Goal: Task Accomplishment & Management: Complete application form

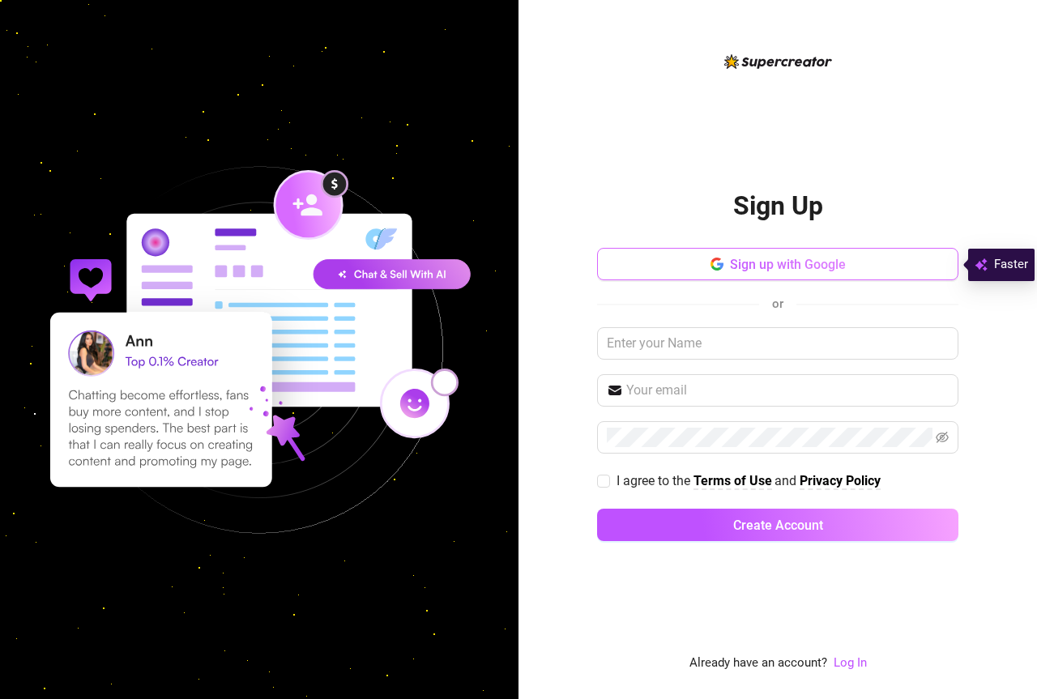
click at [758, 262] on span "Sign up with Google" at bounding box center [788, 264] width 116 height 15
click at [706, 278] on button "Sign up with Google" at bounding box center [777, 264] width 361 height 32
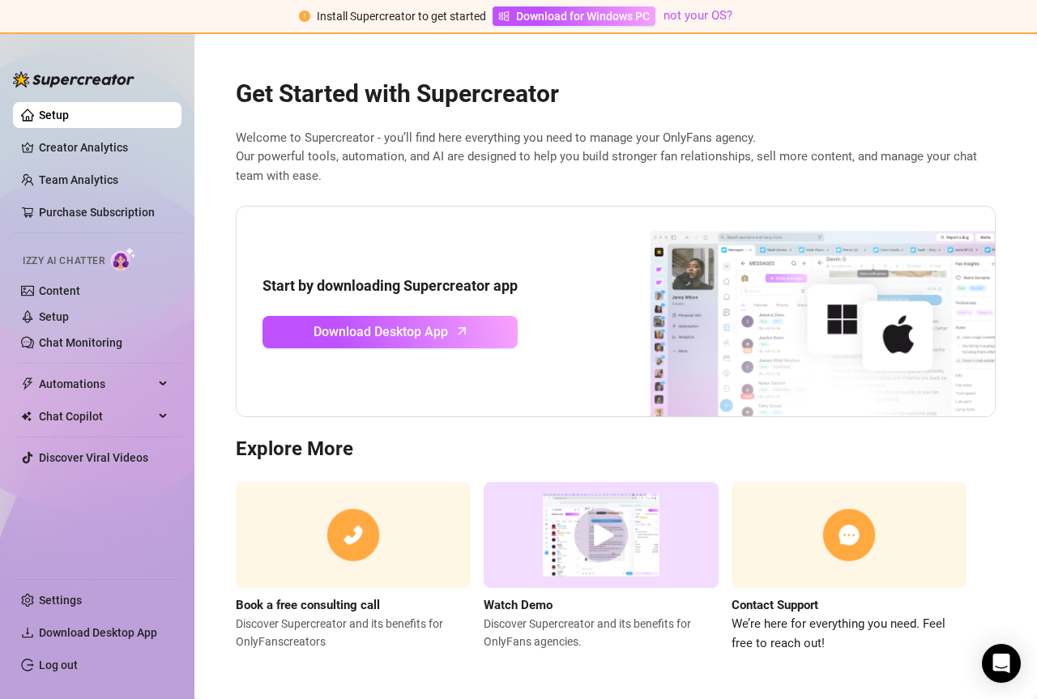
click at [69, 115] on link "Setup" at bounding box center [54, 115] width 30 height 13
click at [86, 145] on link "Creator Analytics" at bounding box center [104, 147] width 130 height 26
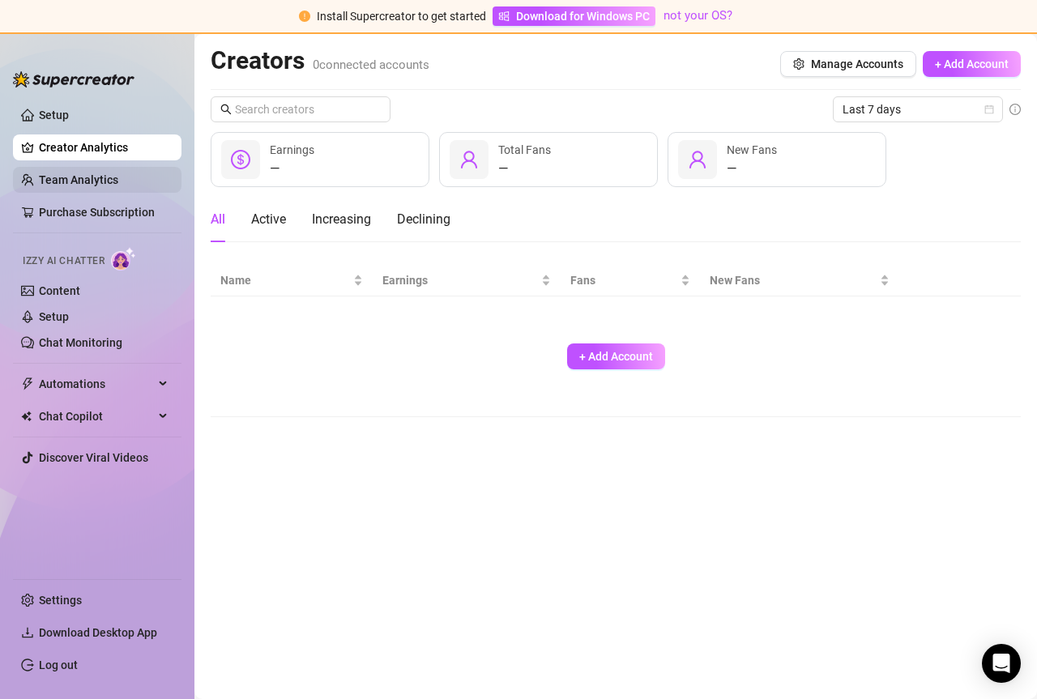
click at [79, 174] on link "Team Analytics" at bounding box center [78, 179] width 79 height 13
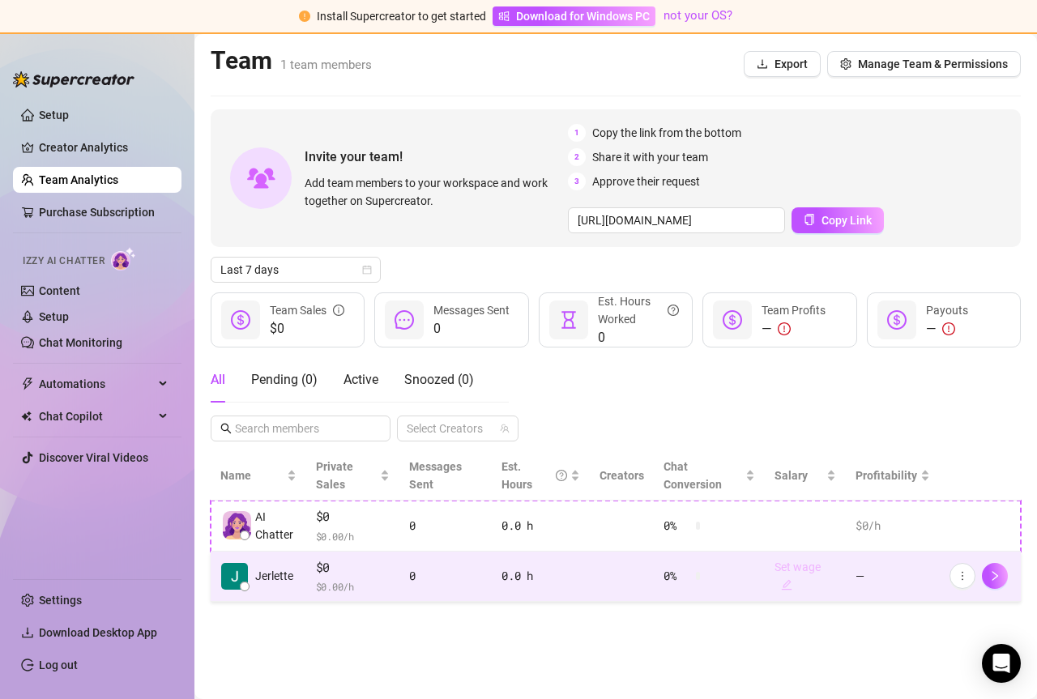
click at [787, 589] on icon "edit" at bounding box center [787, 585] width 11 height 11
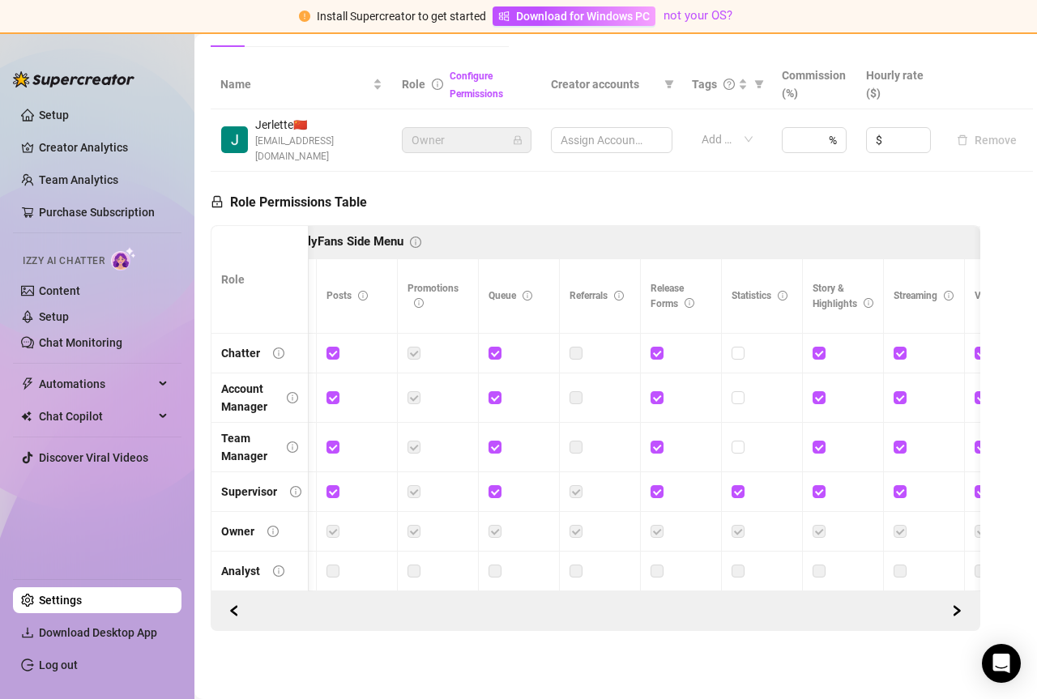
scroll to position [0, 1769]
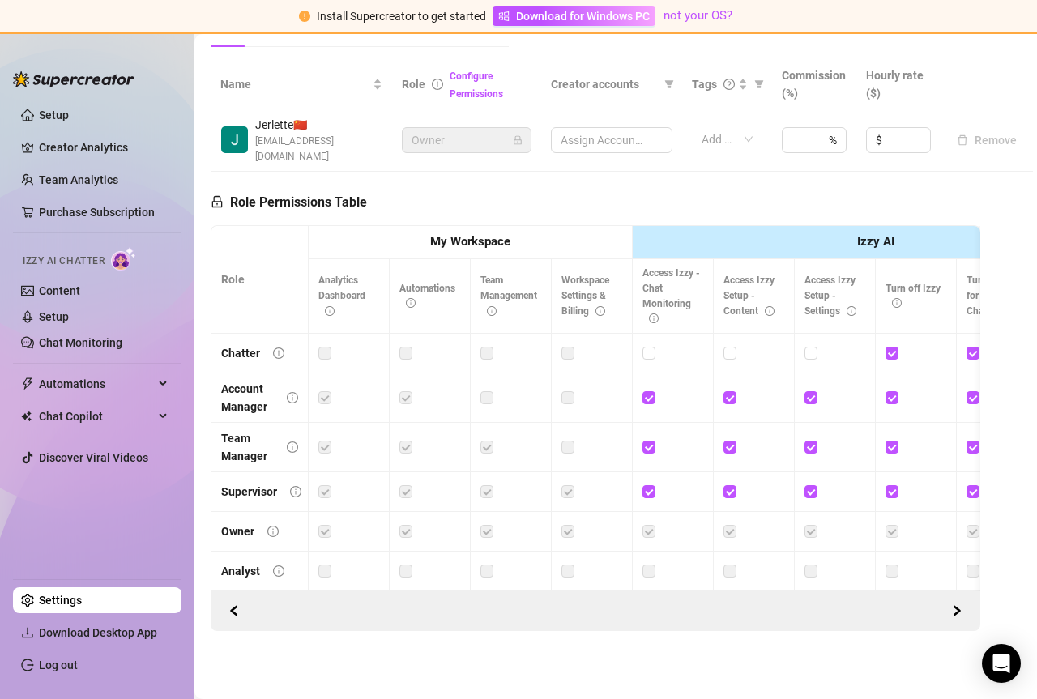
click at [459, 128] on span "Owner" at bounding box center [467, 140] width 110 height 24
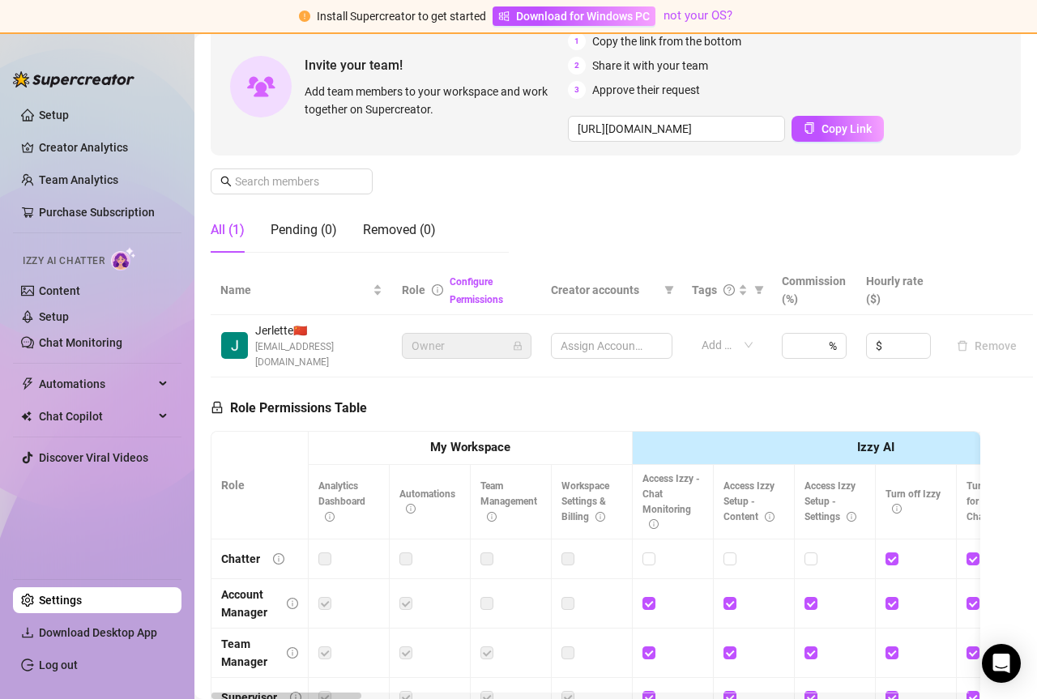
click at [108, 264] on div "Izzy AI Chatter" at bounding box center [96, 258] width 146 height 23
click at [80, 291] on link "Content" at bounding box center [59, 290] width 41 height 13
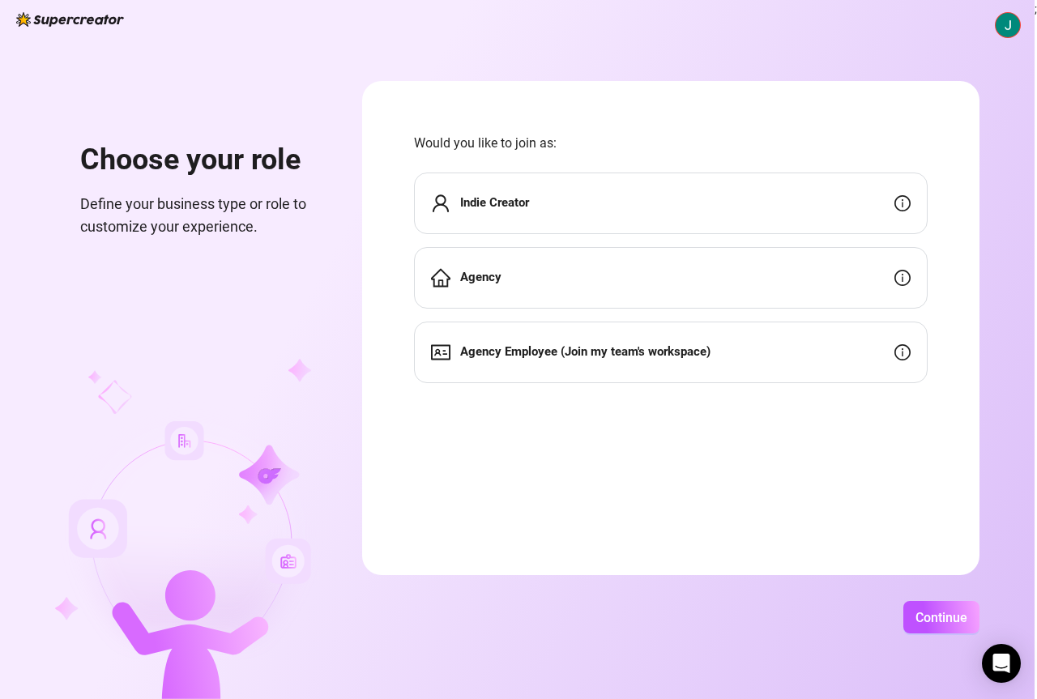
click at [793, 190] on div "Indie Creator" at bounding box center [671, 204] width 514 height 62
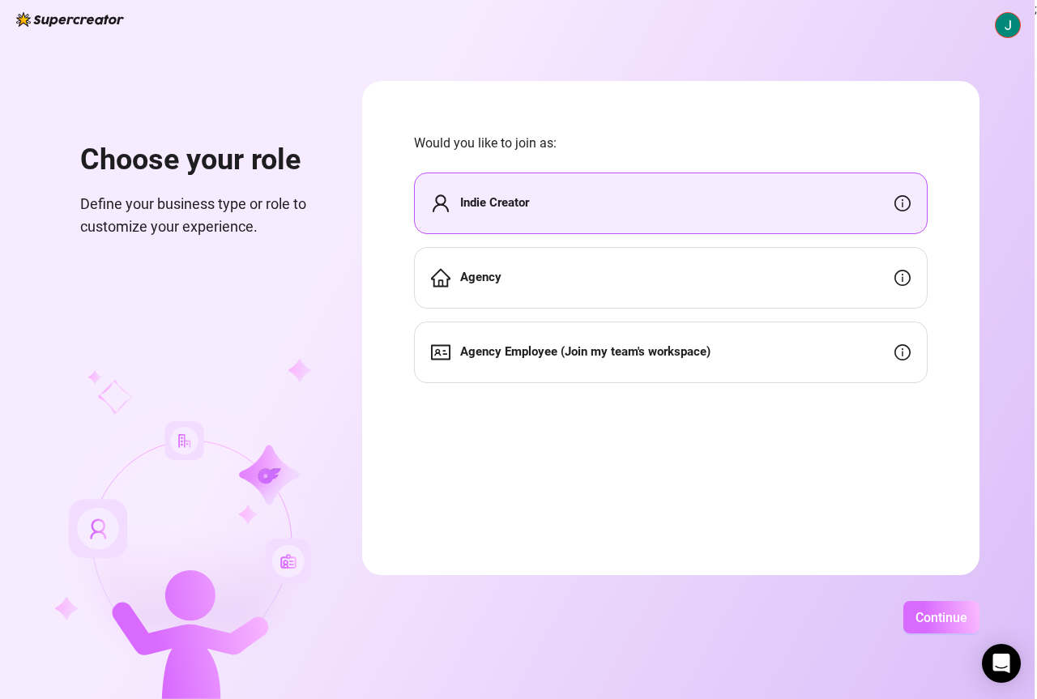
click at [938, 620] on span "Continue" at bounding box center [941, 617] width 52 height 15
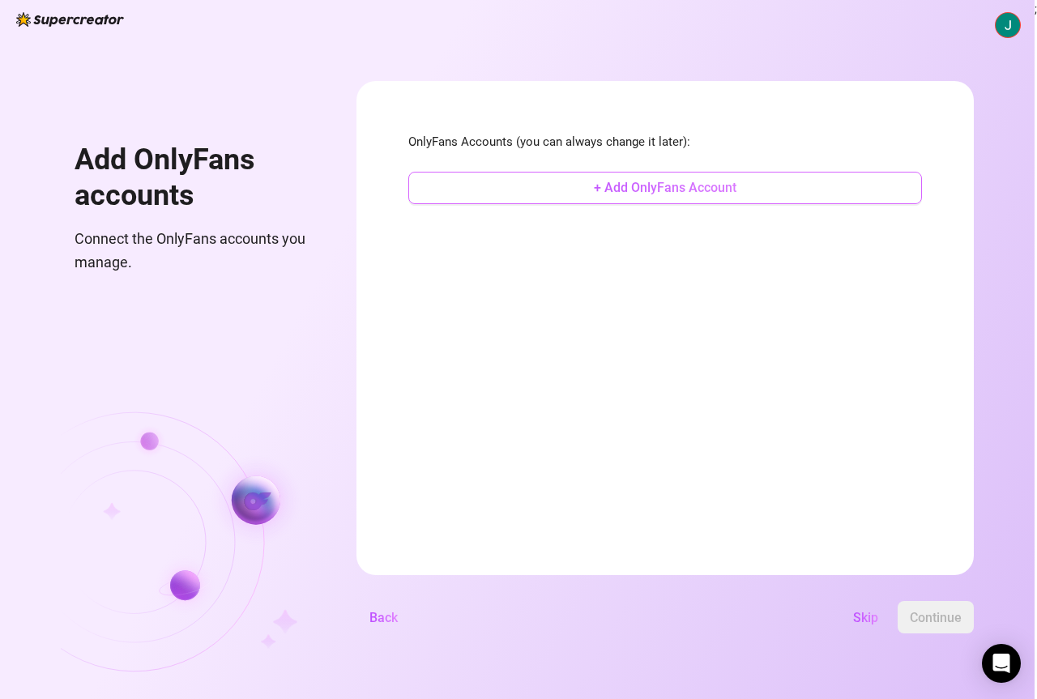
click at [650, 187] on span "+ Add OnlyFans Account" at bounding box center [665, 187] width 143 height 15
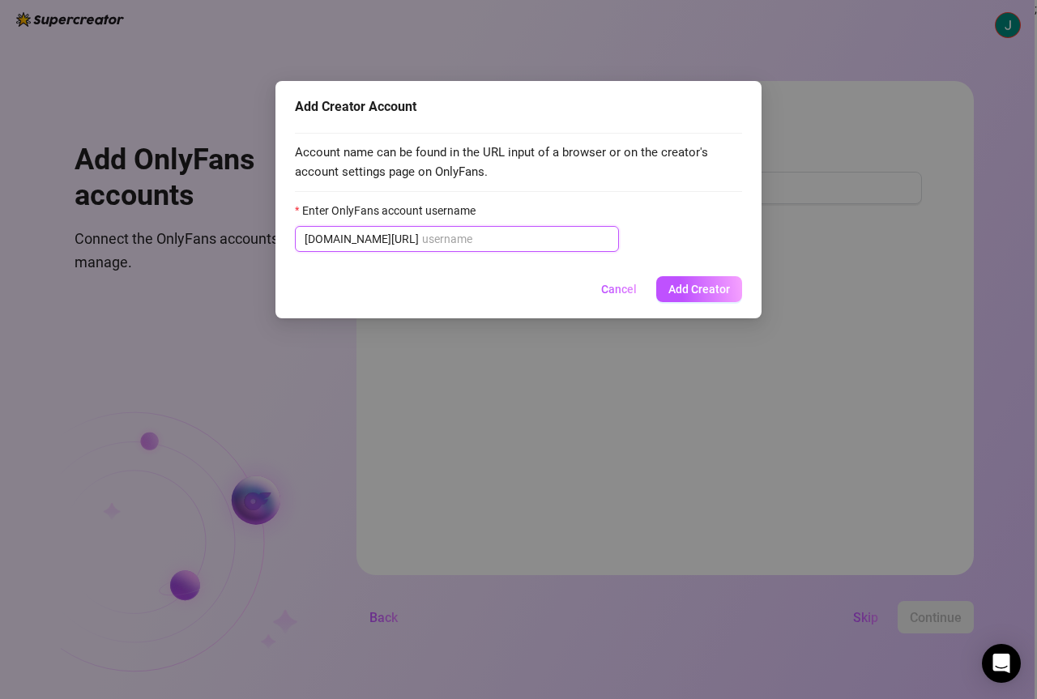
click at [433, 232] on input "Enter OnlyFans account username" at bounding box center [515, 239] width 187 height 18
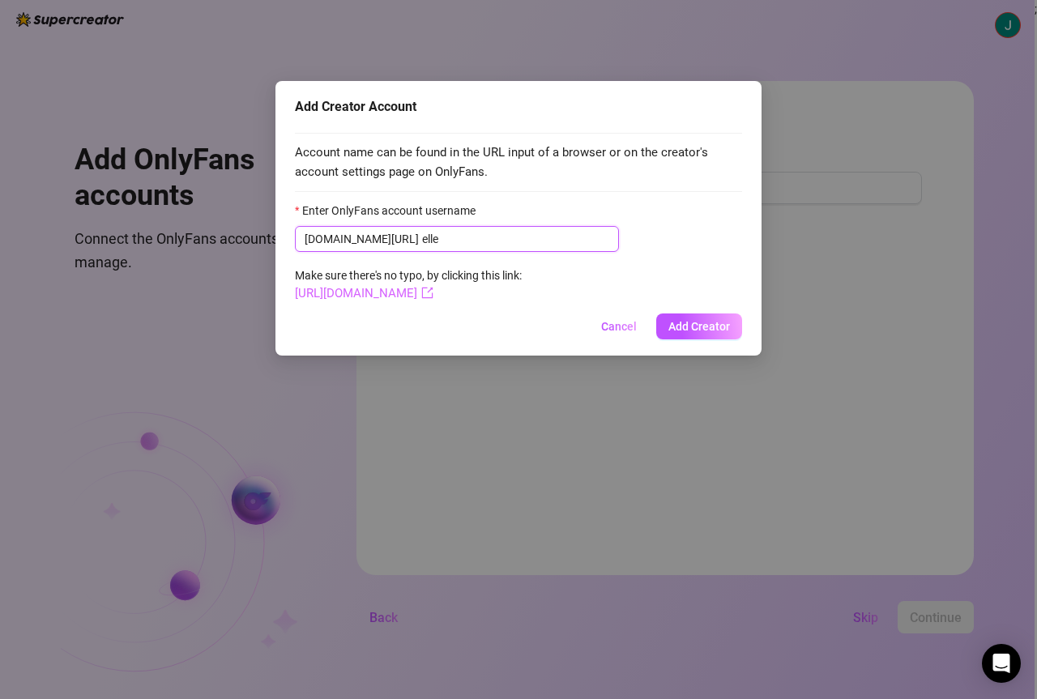
type input "elle"
click at [379, 294] on link "[URL][DOMAIN_NAME]" at bounding box center [364, 293] width 139 height 15
drag, startPoint x: 445, startPoint y: 238, endPoint x: 377, endPoint y: 237, distance: 68.1
click at [422, 239] on input "elle" at bounding box center [515, 239] width 187 height 18
click at [377, 237] on span "[DOMAIN_NAME][URL]" at bounding box center [362, 239] width 114 height 18
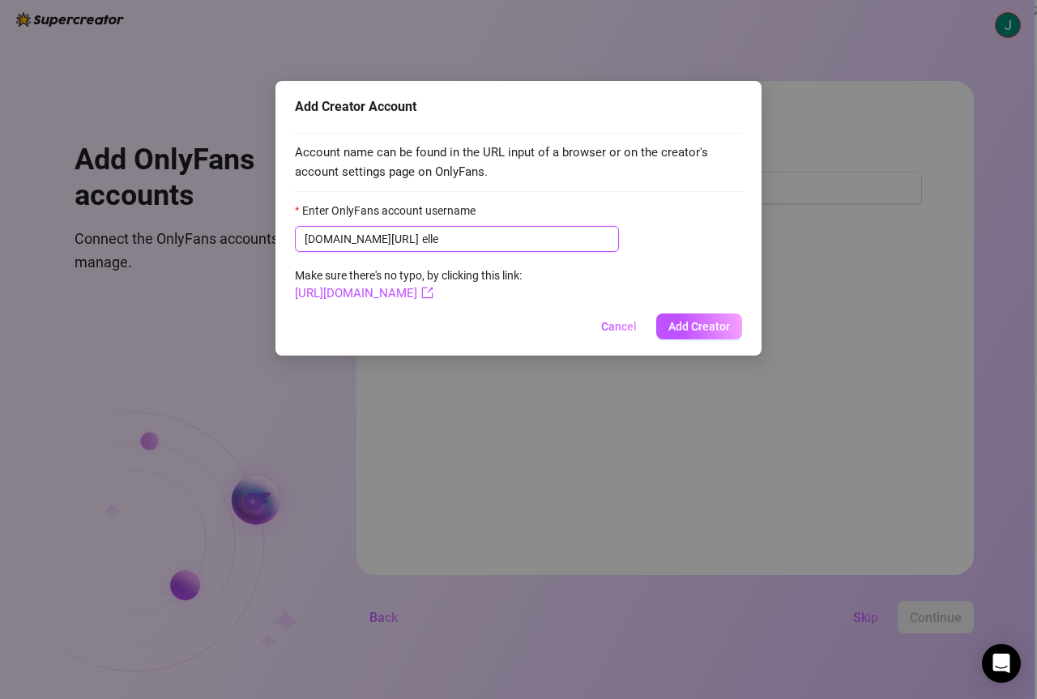
click at [427, 247] on input "elle" at bounding box center [515, 239] width 187 height 18
type input "onlyelle"
click at [408, 297] on link "[URL][DOMAIN_NAME]" at bounding box center [364, 293] width 139 height 15
drag, startPoint x: 450, startPoint y: 244, endPoint x: 382, endPoint y: 245, distance: 68.1
click at [422, 245] on input "onlyelle" at bounding box center [515, 239] width 187 height 18
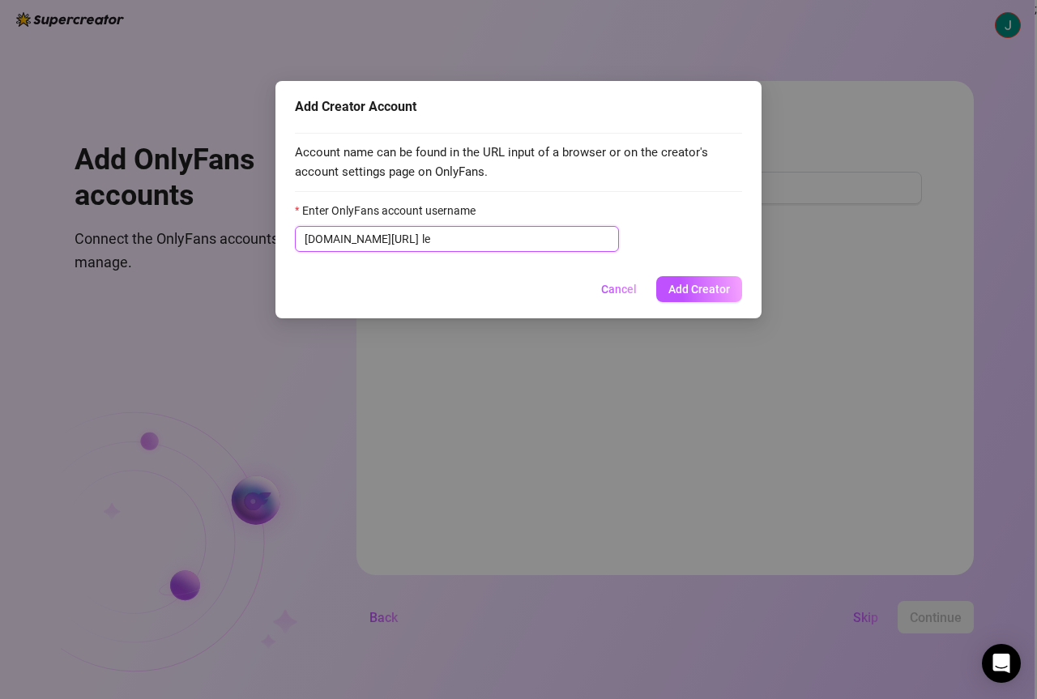
type input "l"
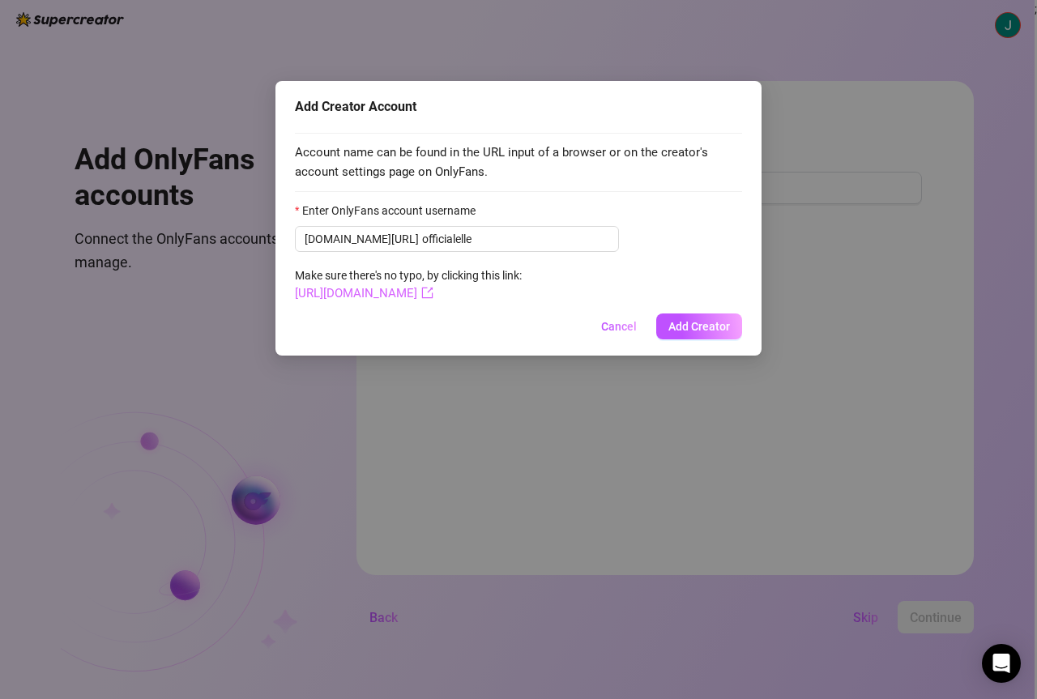
click at [384, 295] on link "[URL][DOMAIN_NAME]" at bounding box center [364, 293] width 139 height 15
drag, startPoint x: 455, startPoint y: 235, endPoint x: 330, endPoint y: 245, distance: 126.0
click at [330, 245] on span "[DOMAIN_NAME][URL] officialelle" at bounding box center [457, 239] width 324 height 26
type input "ellofficial"
click at [390, 297] on link "[URL][DOMAIN_NAME]" at bounding box center [364, 293] width 139 height 15
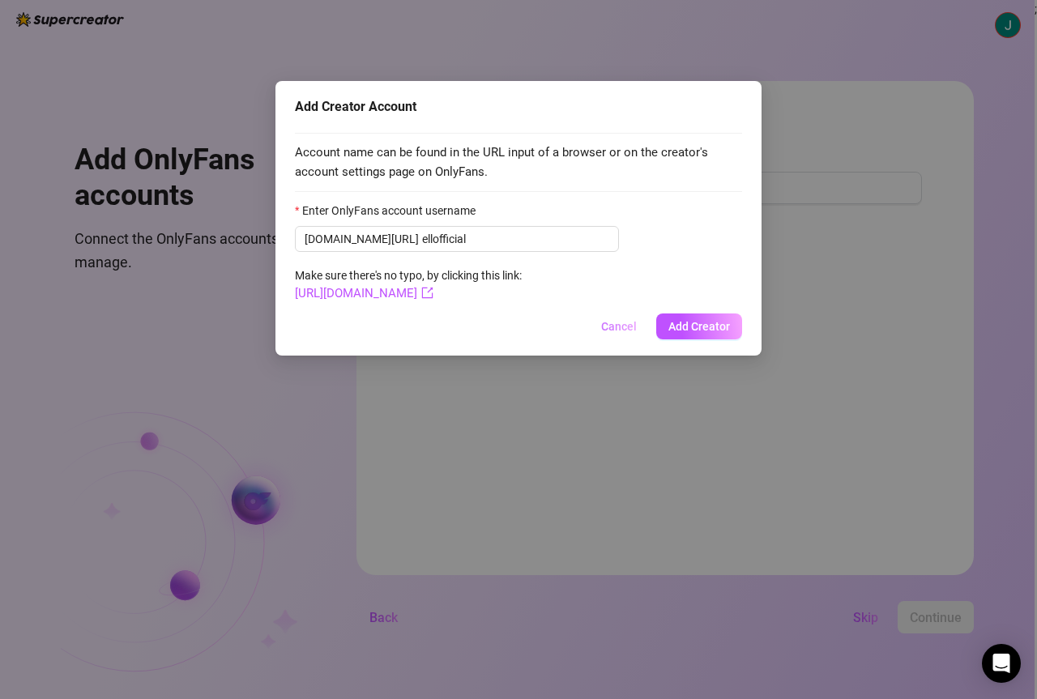
click at [618, 328] on span "Cancel" at bounding box center [619, 326] width 36 height 13
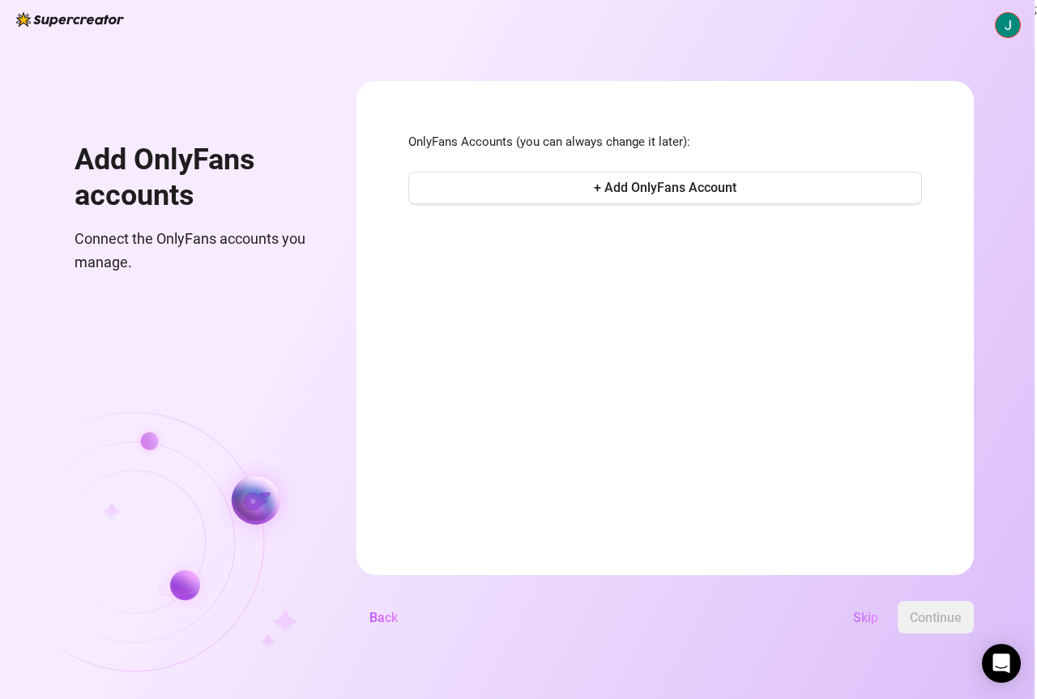
click at [870, 614] on span "Skip" at bounding box center [865, 617] width 25 height 15
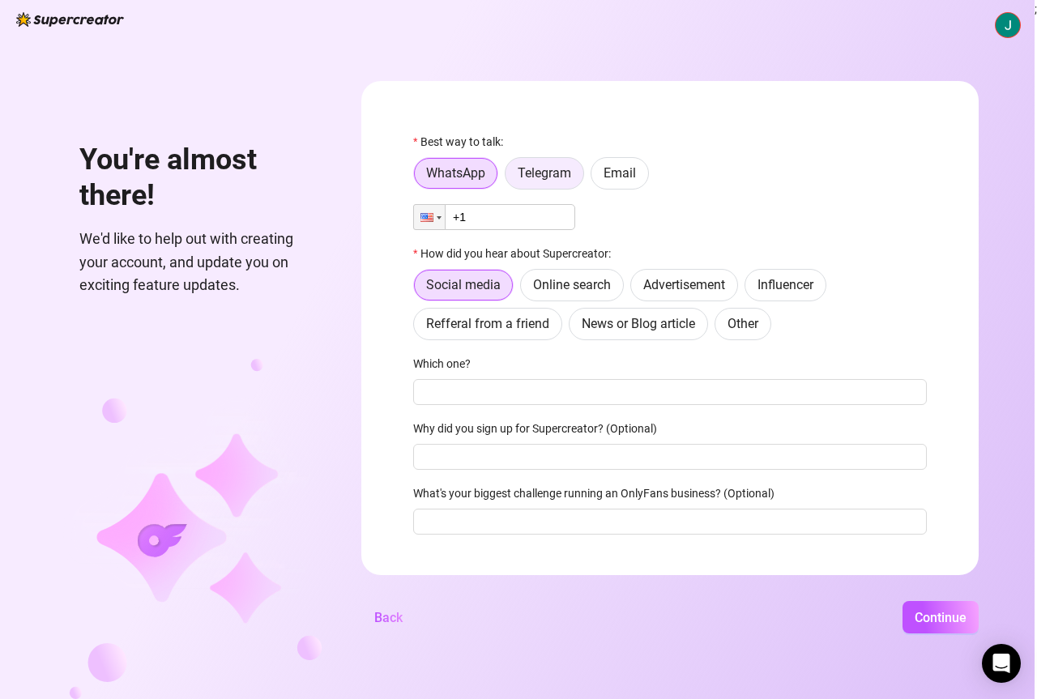
click at [538, 169] on span "Telegram" at bounding box center [544, 172] width 53 height 15
click at [510, 177] on input "Telegram" at bounding box center [510, 177] width 0 height 0
click at [442, 173] on span "WhatsApp" at bounding box center [455, 172] width 59 height 15
click at [418, 177] on input "WhatsApp" at bounding box center [418, 177] width 0 height 0
click at [478, 221] on input "+1" at bounding box center [494, 217] width 162 height 26
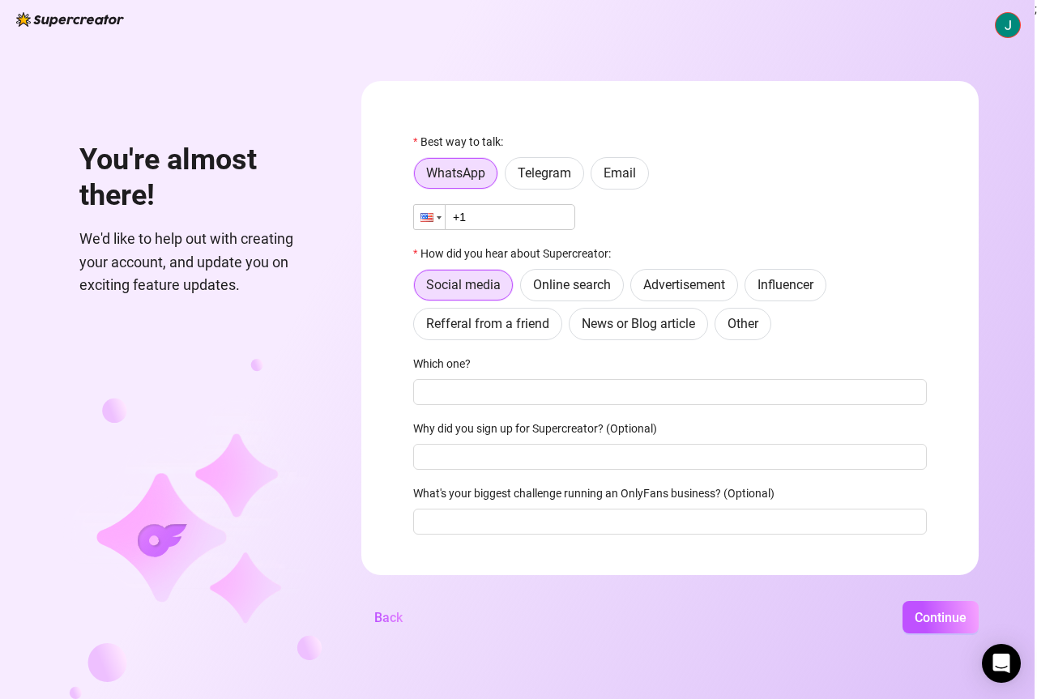
click at [426, 211] on div at bounding box center [429, 217] width 31 height 24
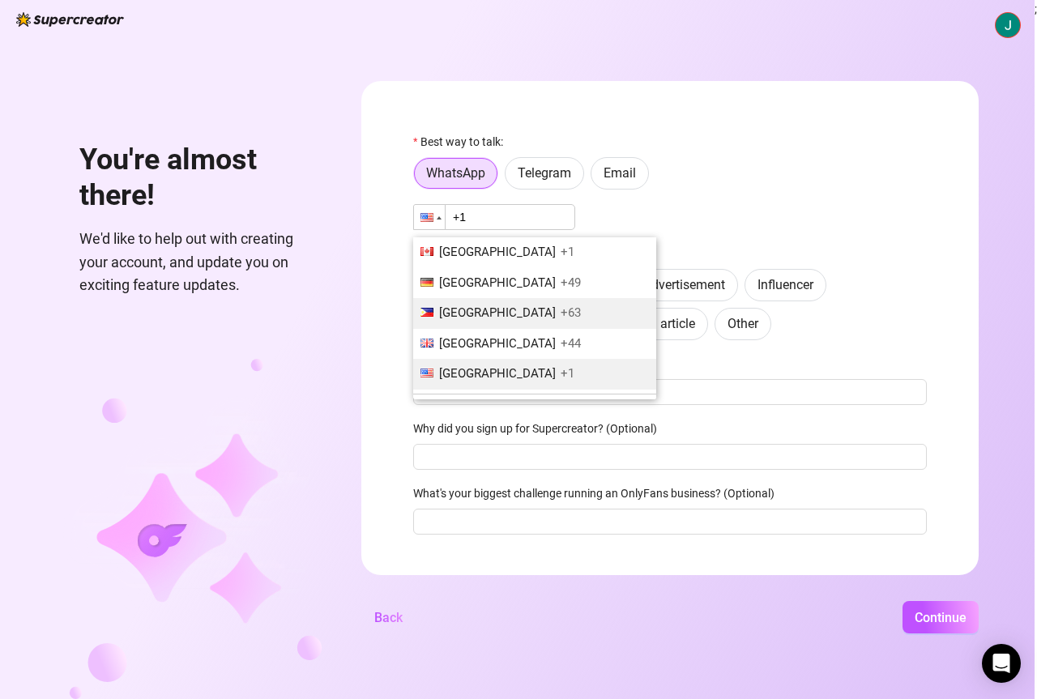
click at [561, 314] on span "+63" at bounding box center [571, 312] width 20 height 15
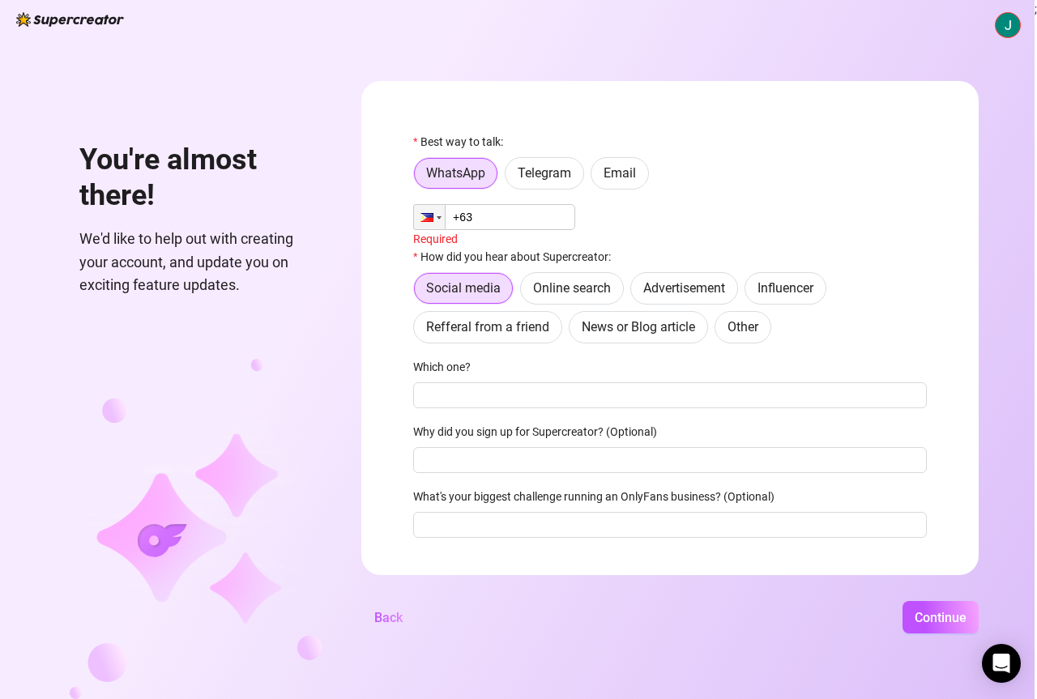
click at [510, 217] on input "+63" at bounding box center [494, 217] width 162 height 26
type input "[PHONE_NUMBER]"
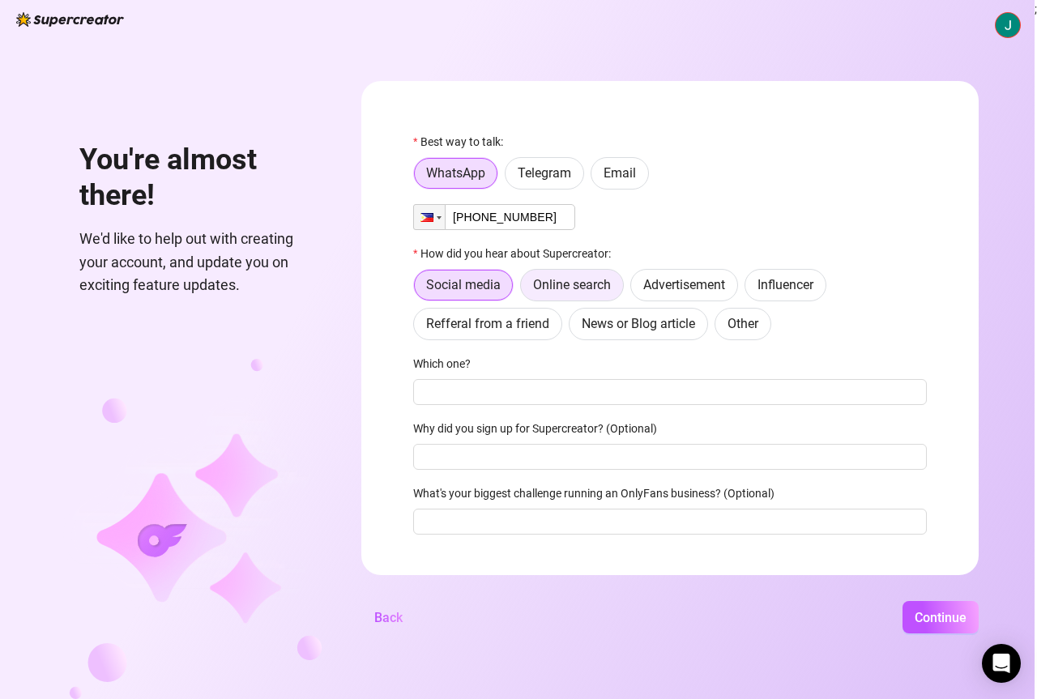
click at [586, 290] on span "Online search" at bounding box center [572, 284] width 78 height 15
click at [525, 289] on input "Online search" at bounding box center [525, 289] width 0 height 0
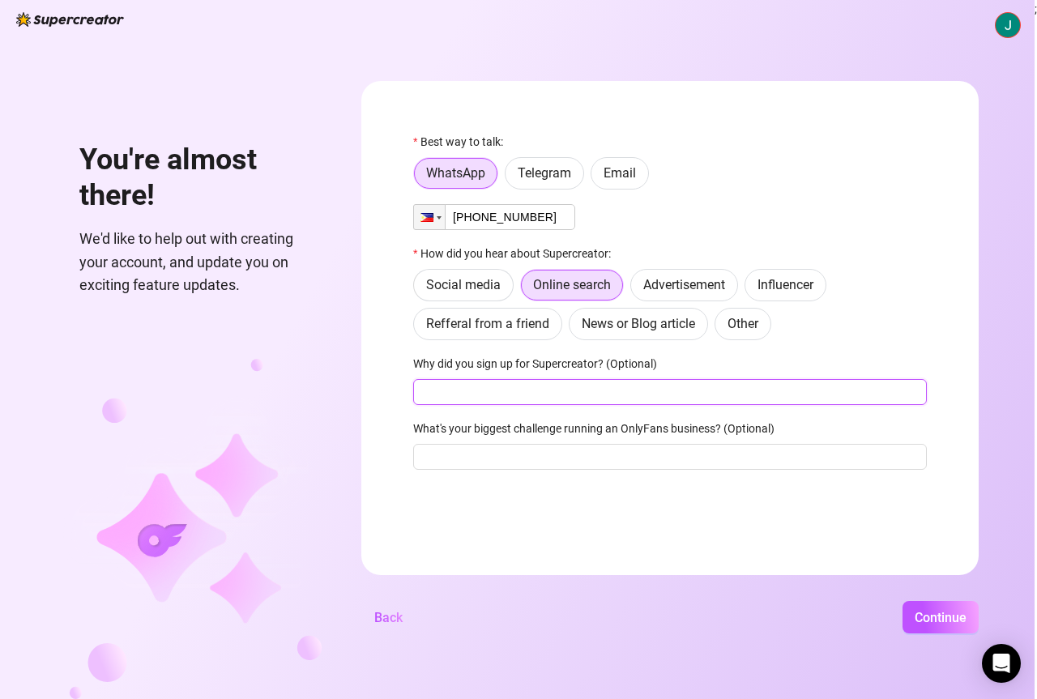
click at [580, 396] on input "Why did you sign up for Supercreator? (Optional)" at bounding box center [670, 392] width 514 height 26
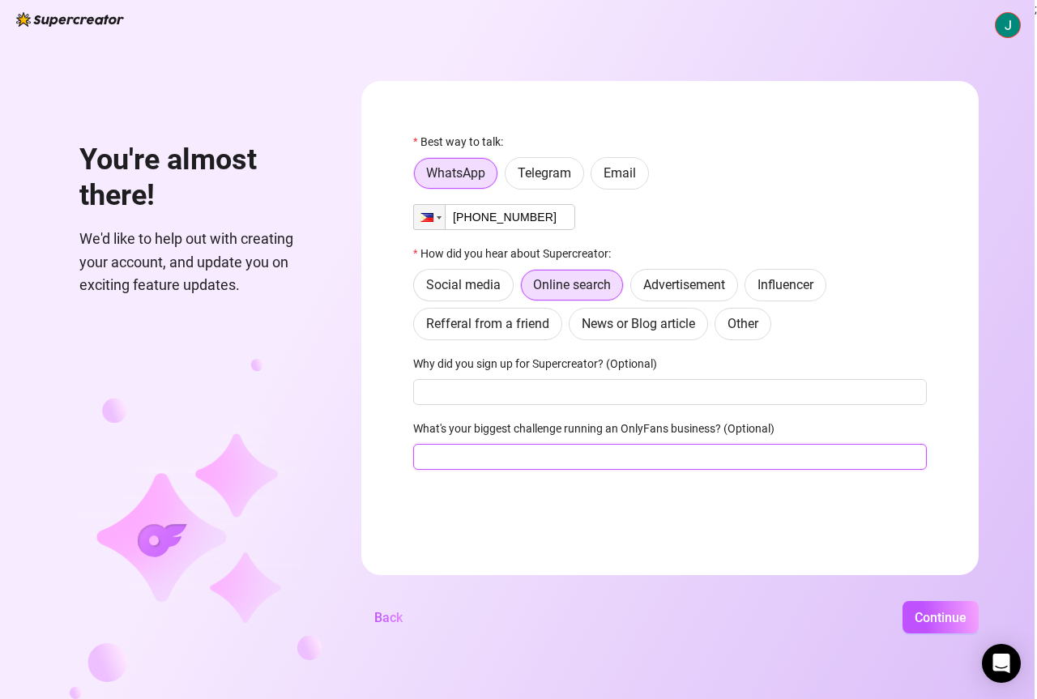
click at [690, 451] on input "What's your biggest challenge running an OnlyFans business? (Optional)" at bounding box center [670, 457] width 514 height 26
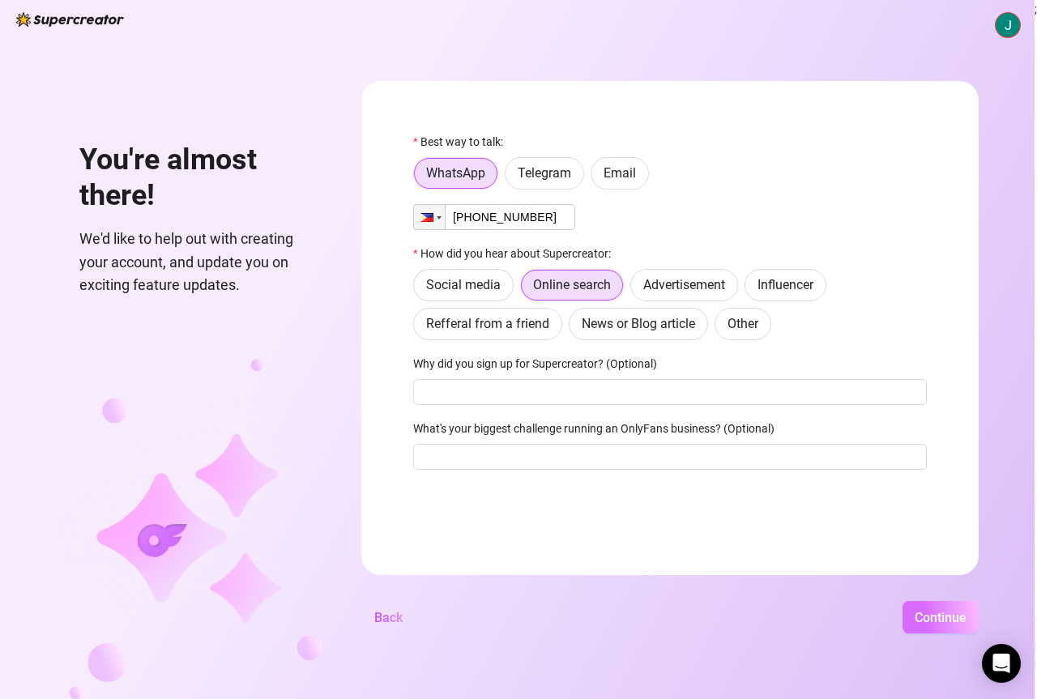
click at [933, 631] on button "Continue" at bounding box center [941, 617] width 76 height 32
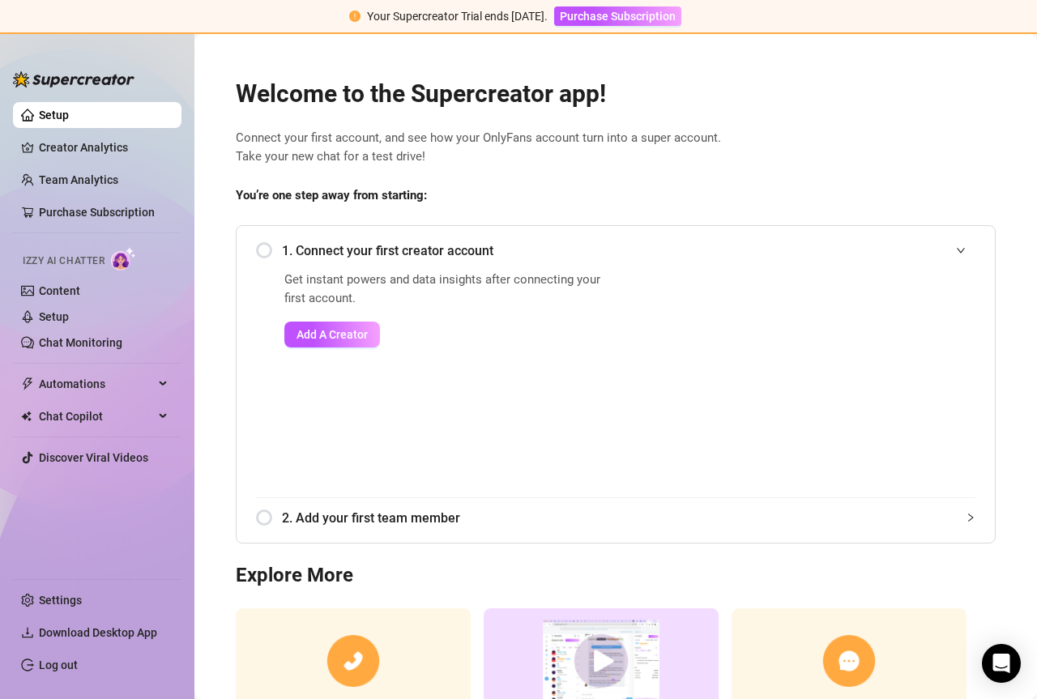
click at [958, 247] on icon "expanded" at bounding box center [961, 250] width 10 height 10
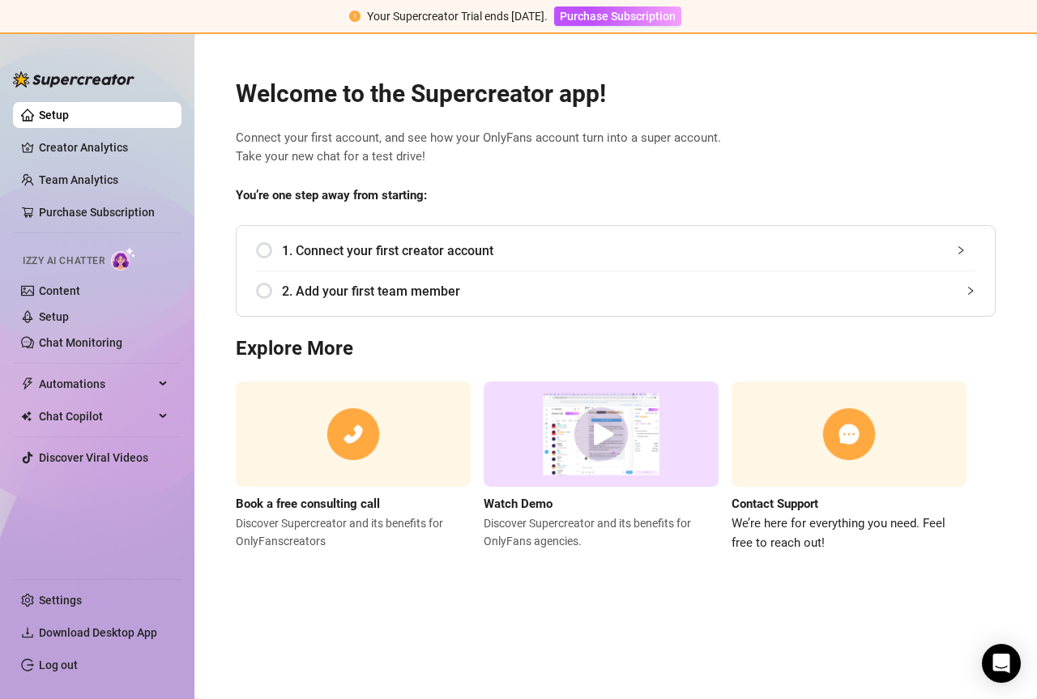
click at [958, 247] on icon "collapsed" at bounding box center [961, 250] width 10 height 10
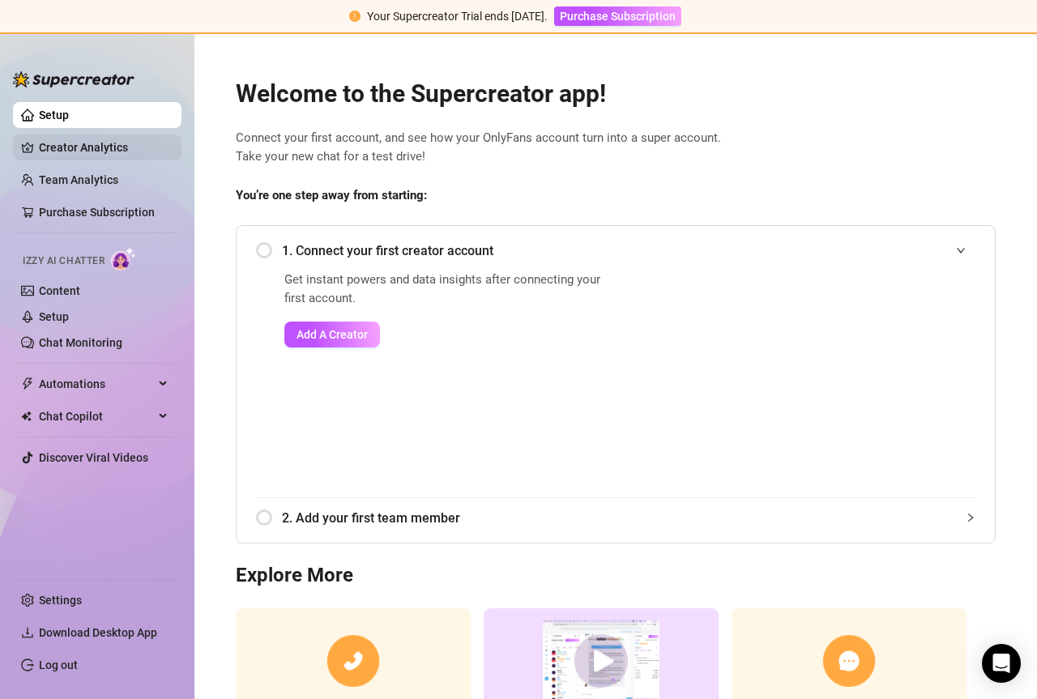
click at [142, 145] on link "Creator Analytics" at bounding box center [104, 147] width 130 height 26
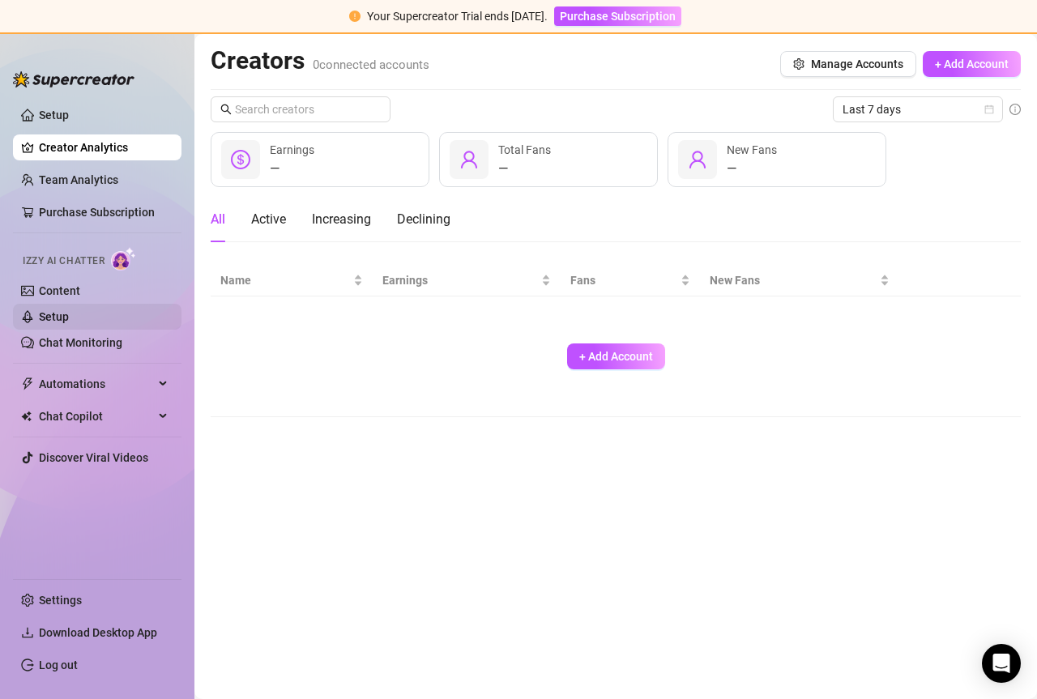
click at [69, 310] on link "Setup" at bounding box center [54, 316] width 30 height 13
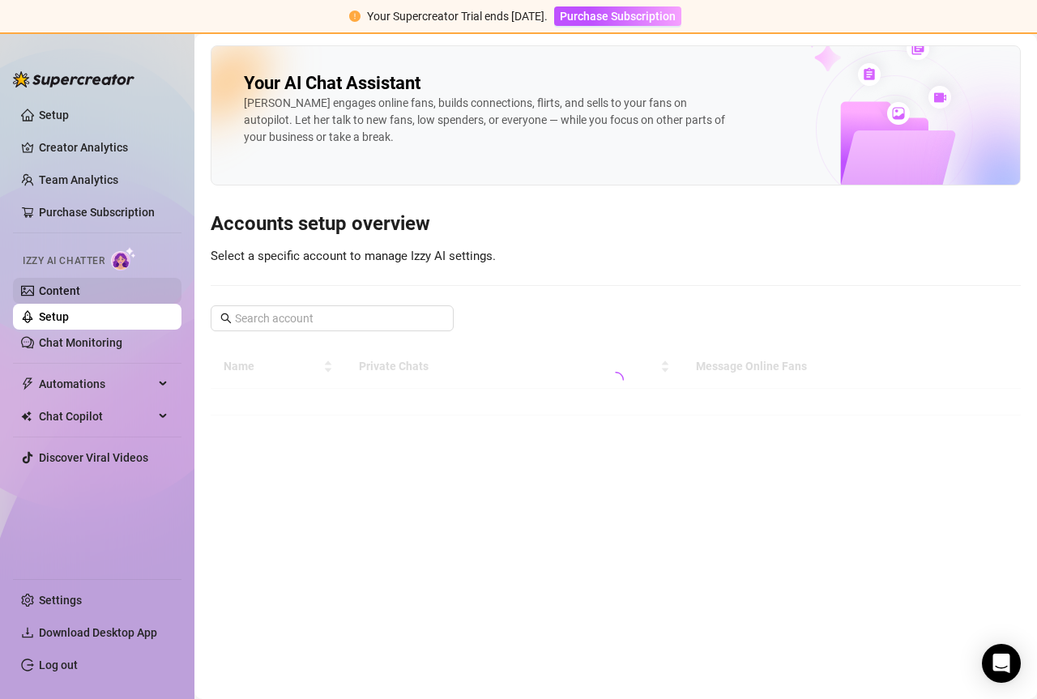
click at [80, 287] on link "Content" at bounding box center [59, 290] width 41 height 13
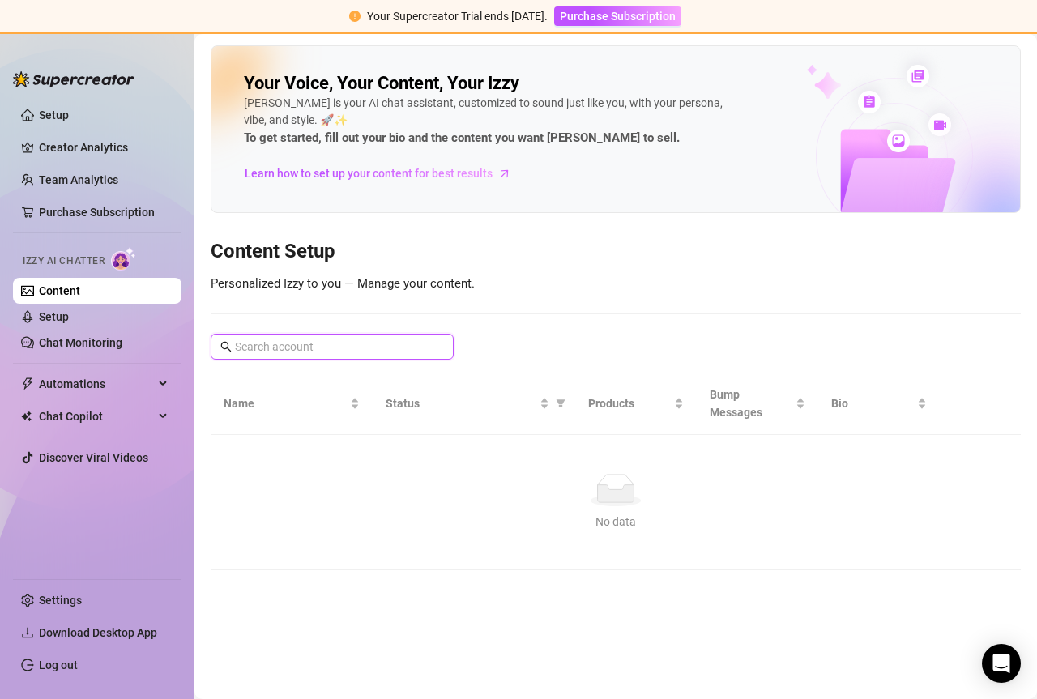
click at [288, 344] on input "text" at bounding box center [333, 347] width 196 height 18
click at [380, 169] on span "Learn how to set up your content for best results" at bounding box center [369, 173] width 248 height 18
click at [69, 323] on link "Setup" at bounding box center [54, 316] width 30 height 13
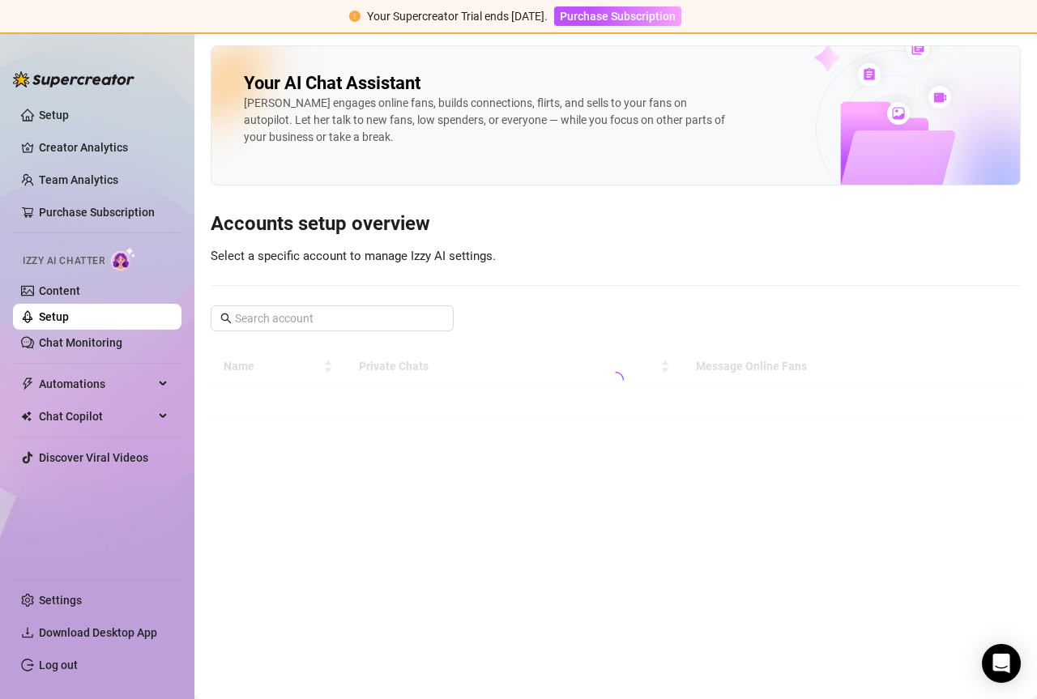
click at [69, 323] on link "Setup" at bounding box center [54, 316] width 30 height 13
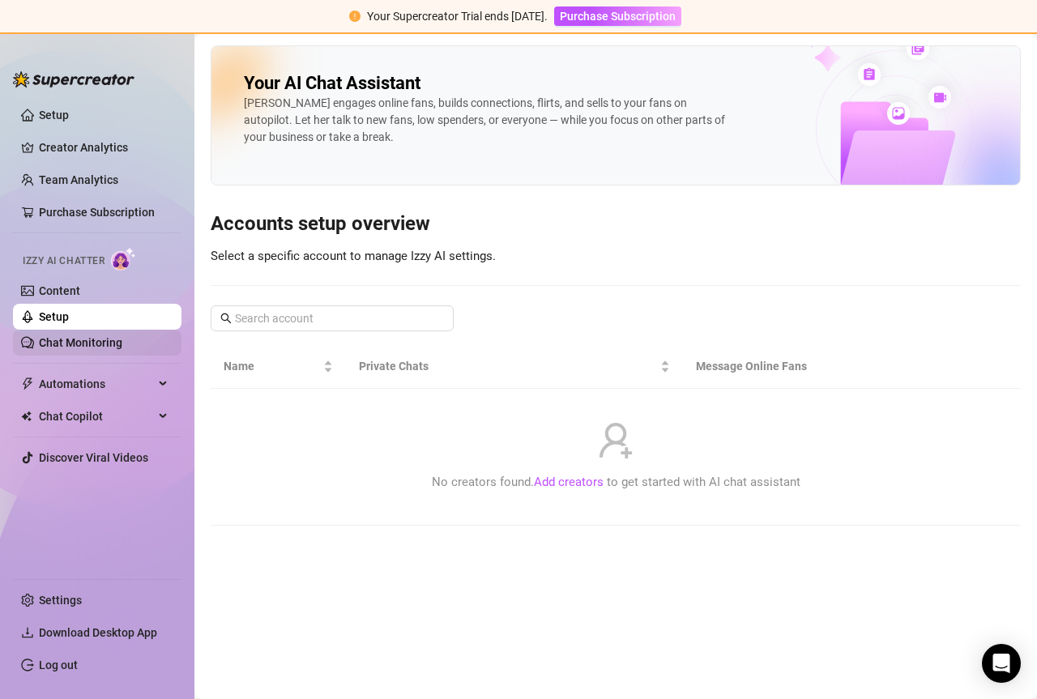
click at [110, 340] on link "Chat Monitoring" at bounding box center [80, 342] width 83 height 13
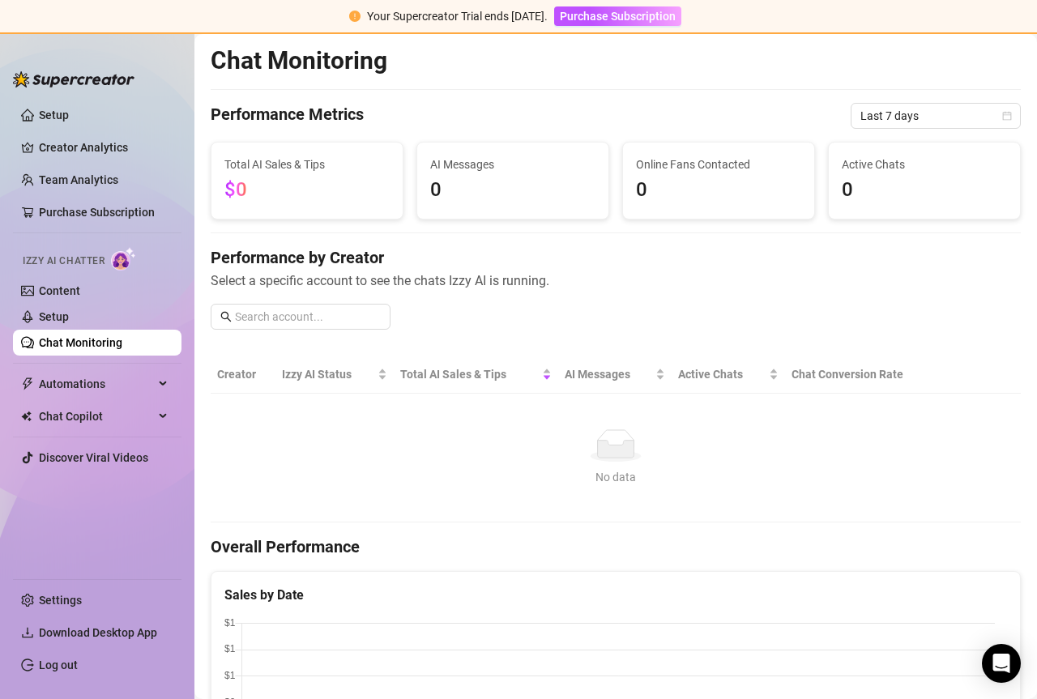
click at [305, 180] on span "$0" at bounding box center [306, 190] width 165 height 31
click at [126, 388] on span "Automations" at bounding box center [96, 384] width 115 height 26
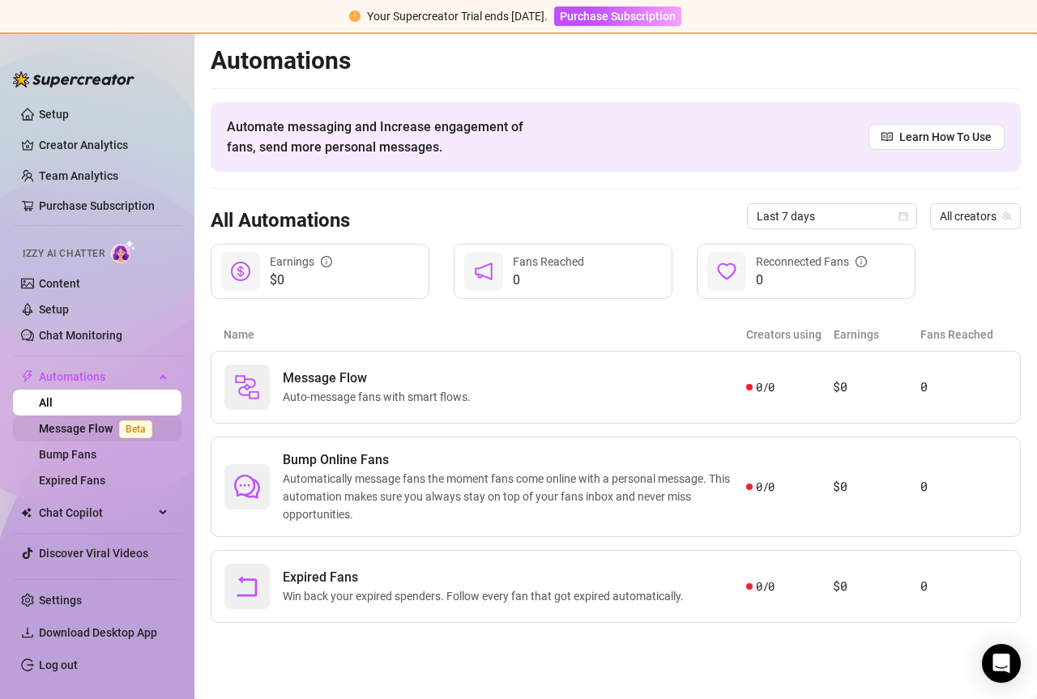
click at [127, 430] on span "Beta" at bounding box center [135, 429] width 33 height 18
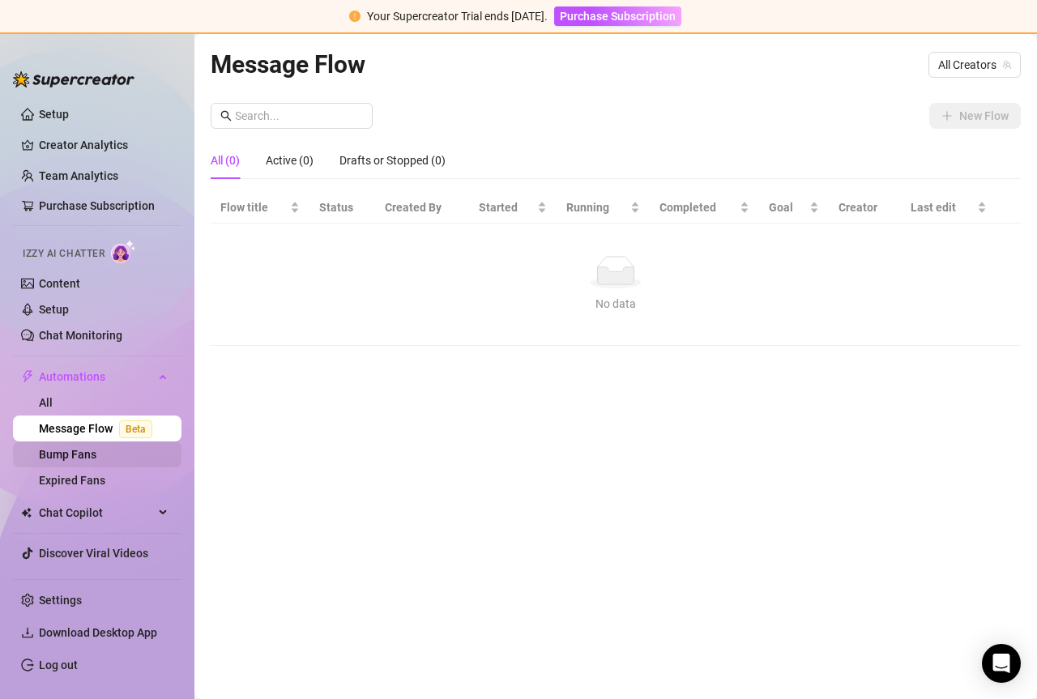
click at [96, 457] on link "Bump Fans" at bounding box center [68, 454] width 58 height 13
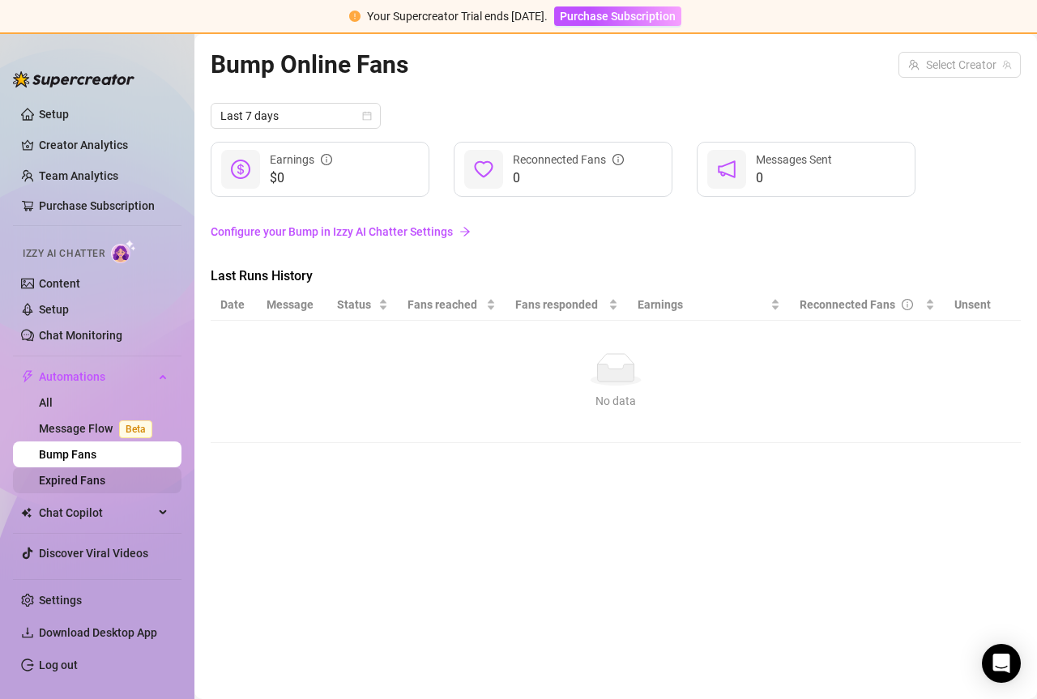
click at [105, 483] on link "Expired Fans" at bounding box center [72, 480] width 66 height 13
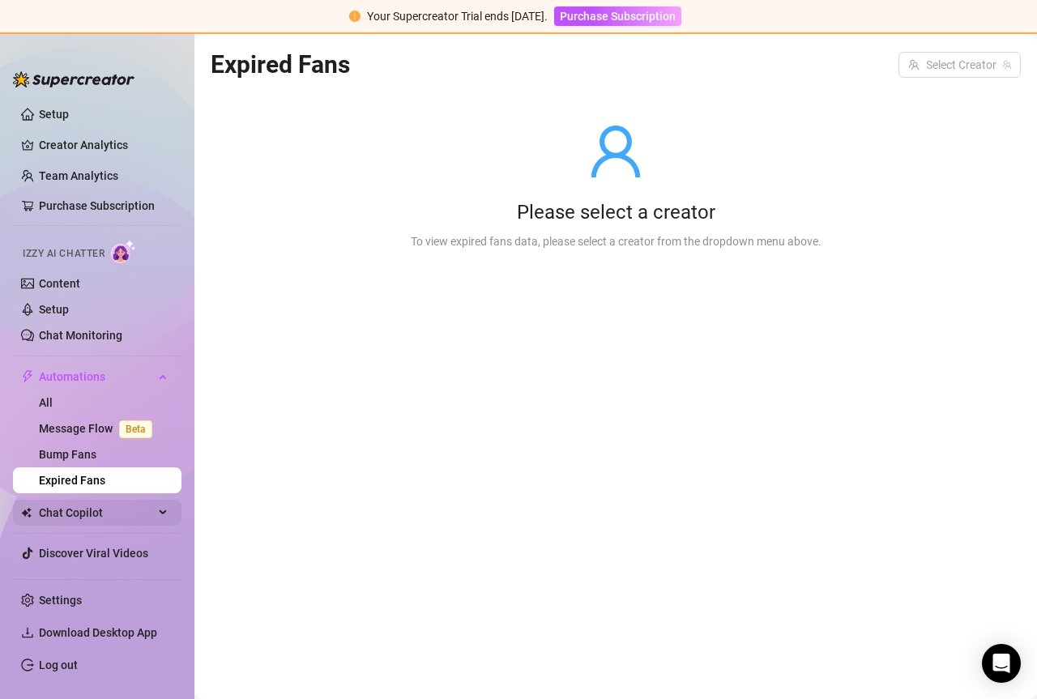
click at [131, 510] on span "Chat Copilot" at bounding box center [96, 513] width 115 height 26
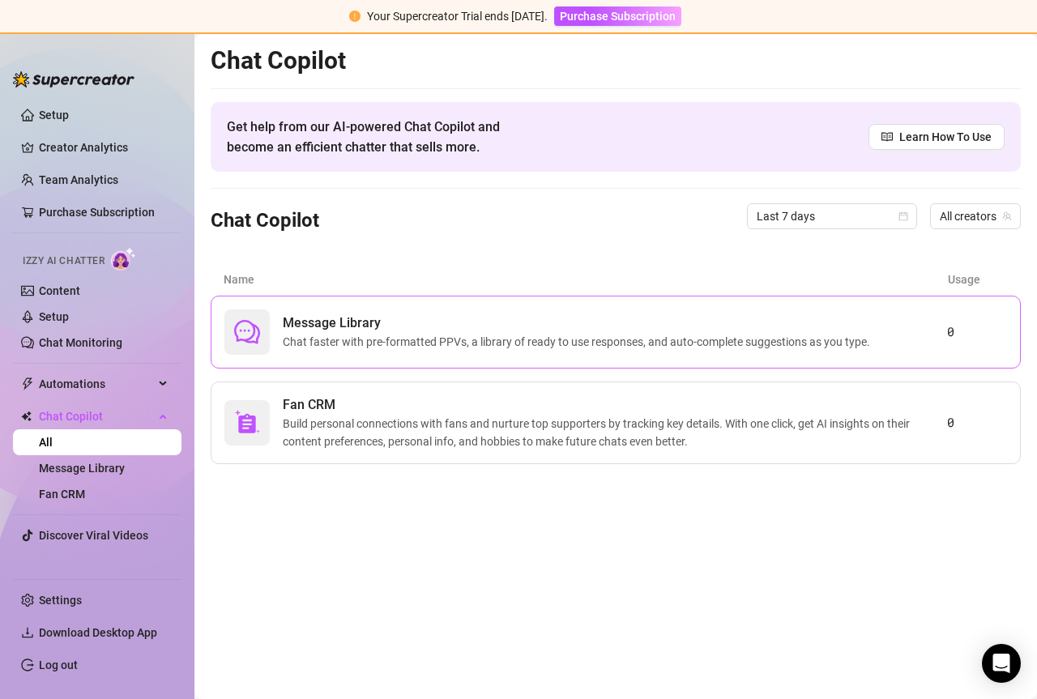
click at [458, 322] on span "Message Library" at bounding box center [580, 323] width 594 height 19
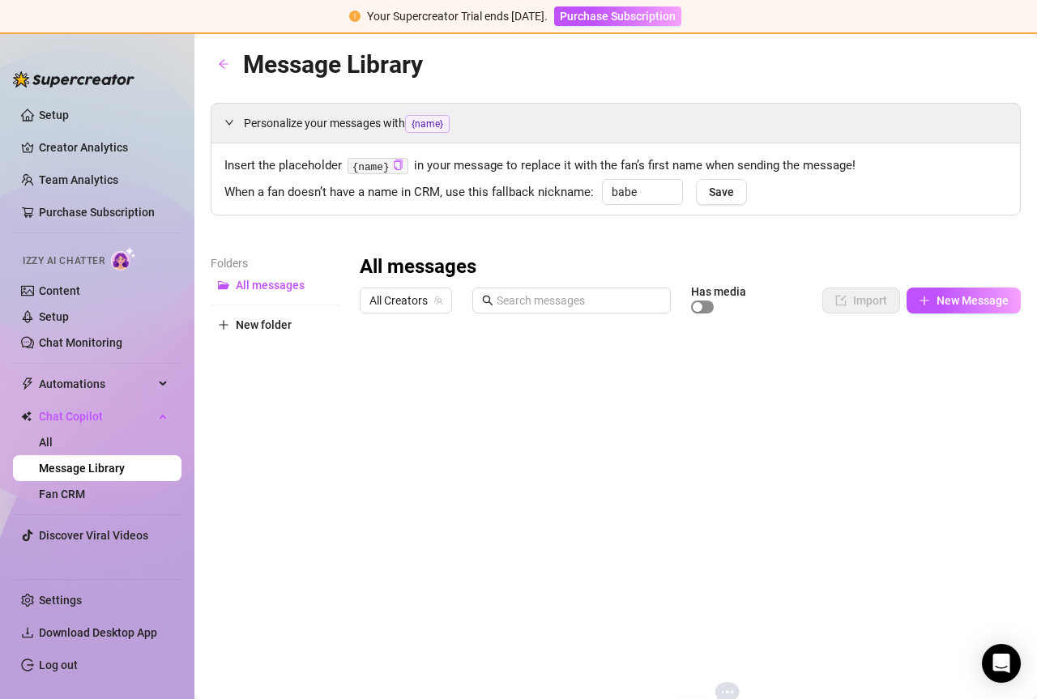
drag, startPoint x: 703, startPoint y: 303, endPoint x: 688, endPoint y: 321, distance: 23.6
click at [702, 305] on span "button" at bounding box center [702, 307] width 23 height 13
click at [694, 297] on div at bounding box center [718, 306] width 55 height 18
click at [253, 322] on span "New folder" at bounding box center [264, 324] width 56 height 13
click at [236, 106] on div "Personalize your messages with {name}" at bounding box center [615, 123] width 809 height 39
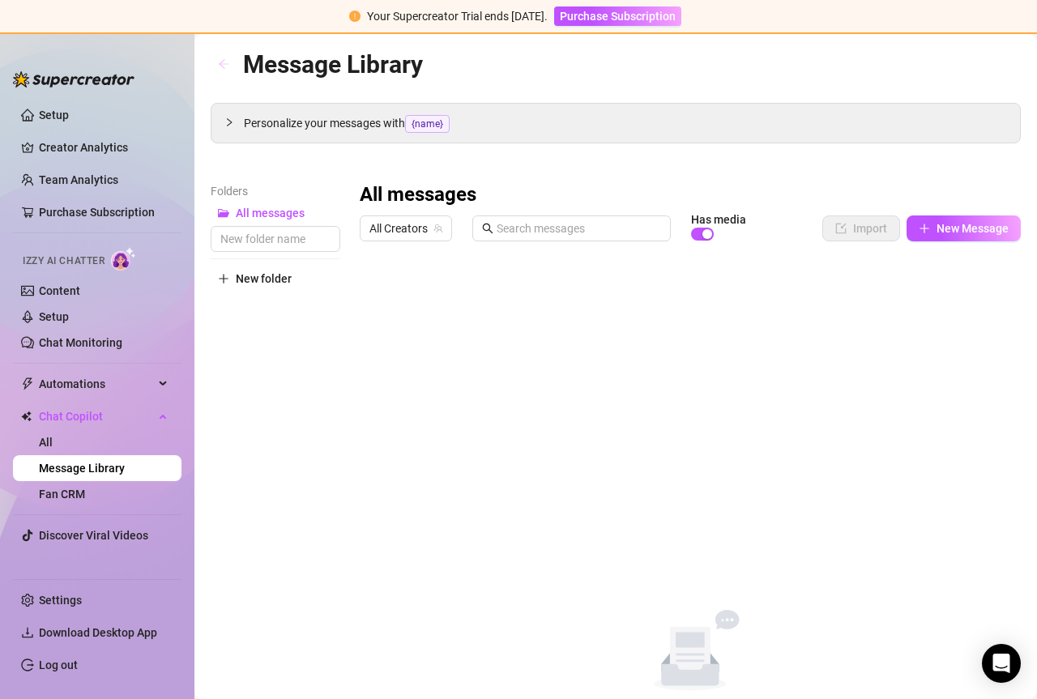
click at [230, 62] on button "button" at bounding box center [224, 65] width 26 height 26
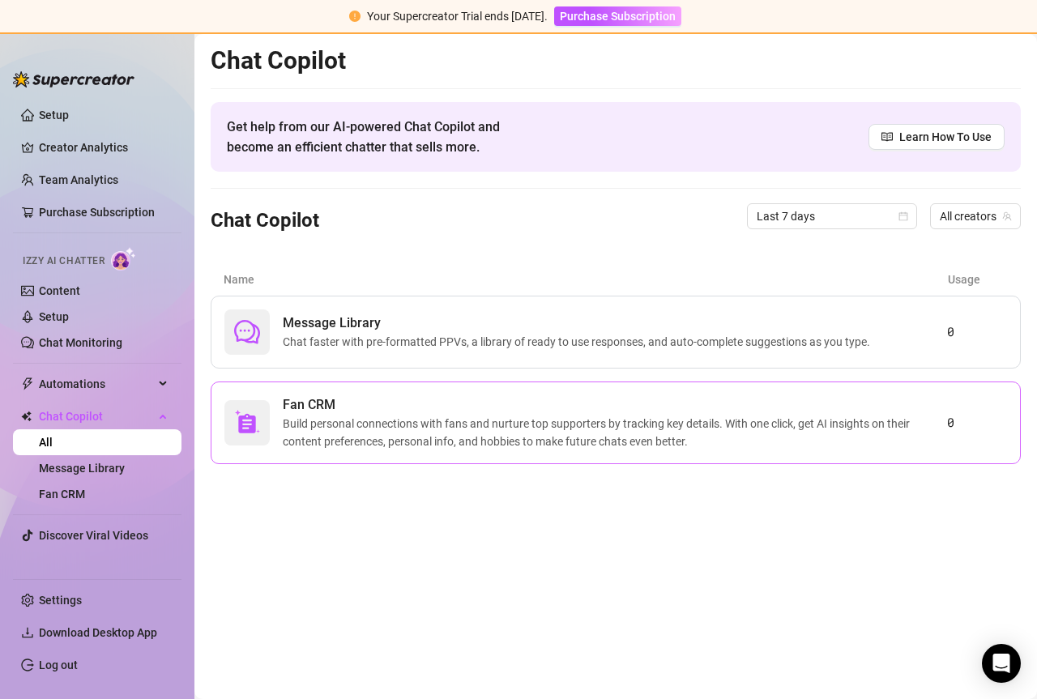
click at [339, 403] on span "Fan CRM" at bounding box center [615, 404] width 664 height 19
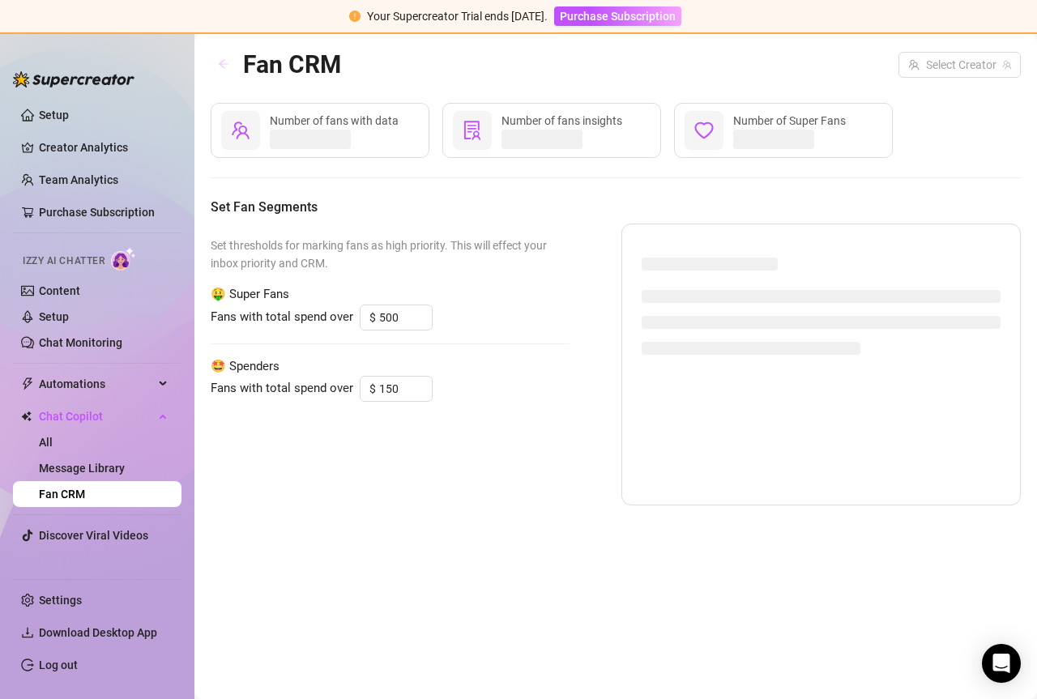
click at [219, 61] on icon "arrow-left" at bounding box center [223, 63] width 11 height 11
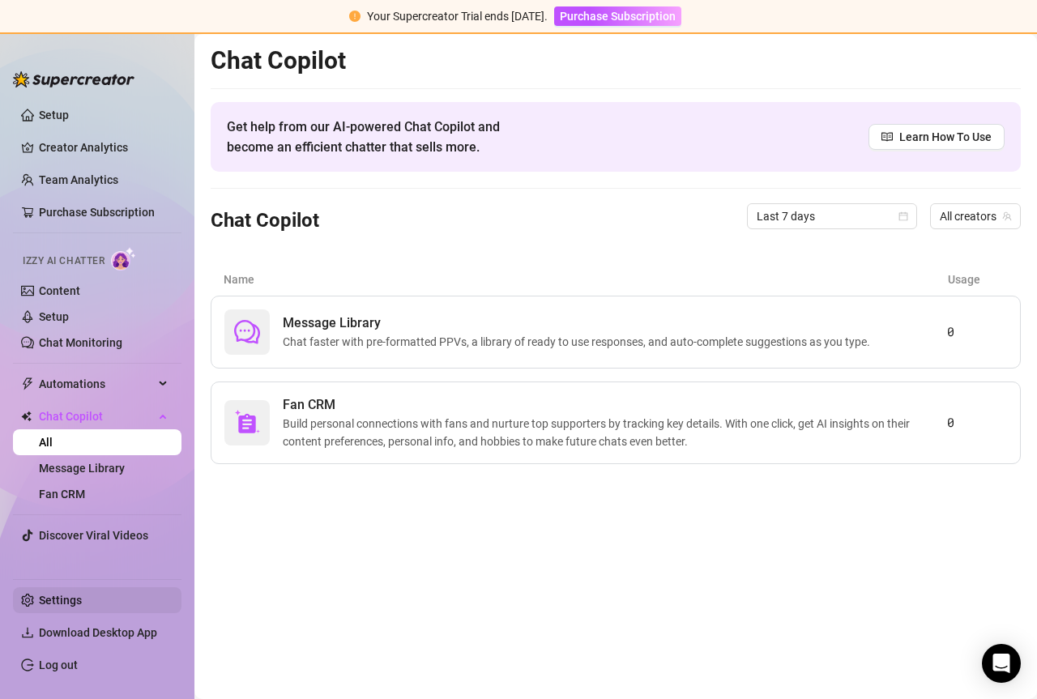
click at [82, 602] on link "Settings" at bounding box center [60, 600] width 43 height 13
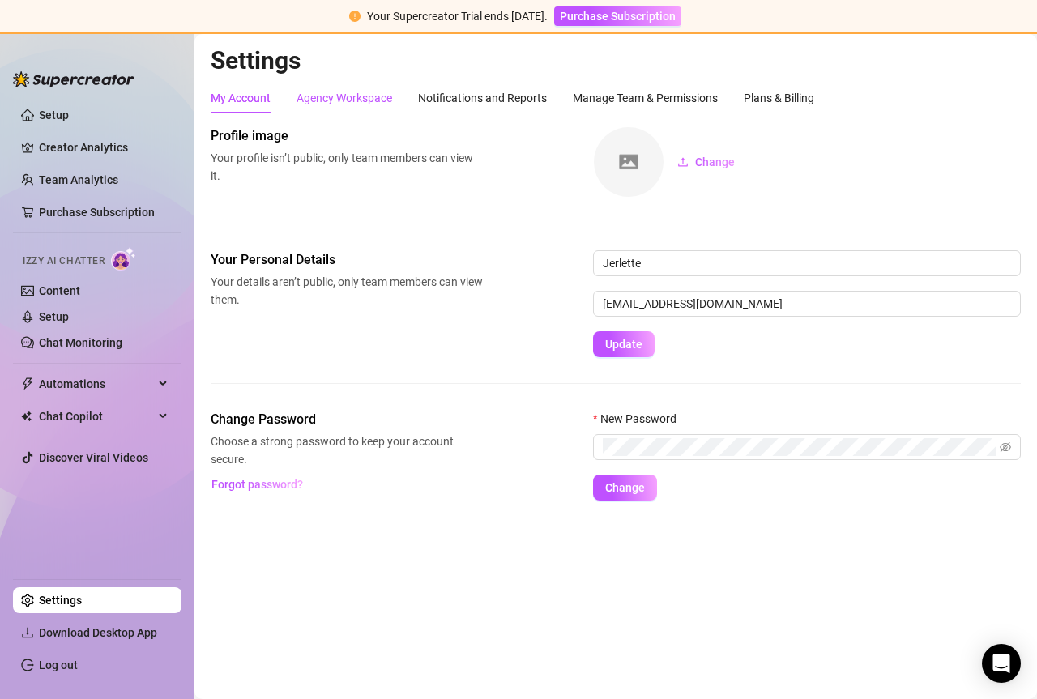
click at [323, 96] on div "Agency Workspace" at bounding box center [345, 98] width 96 height 18
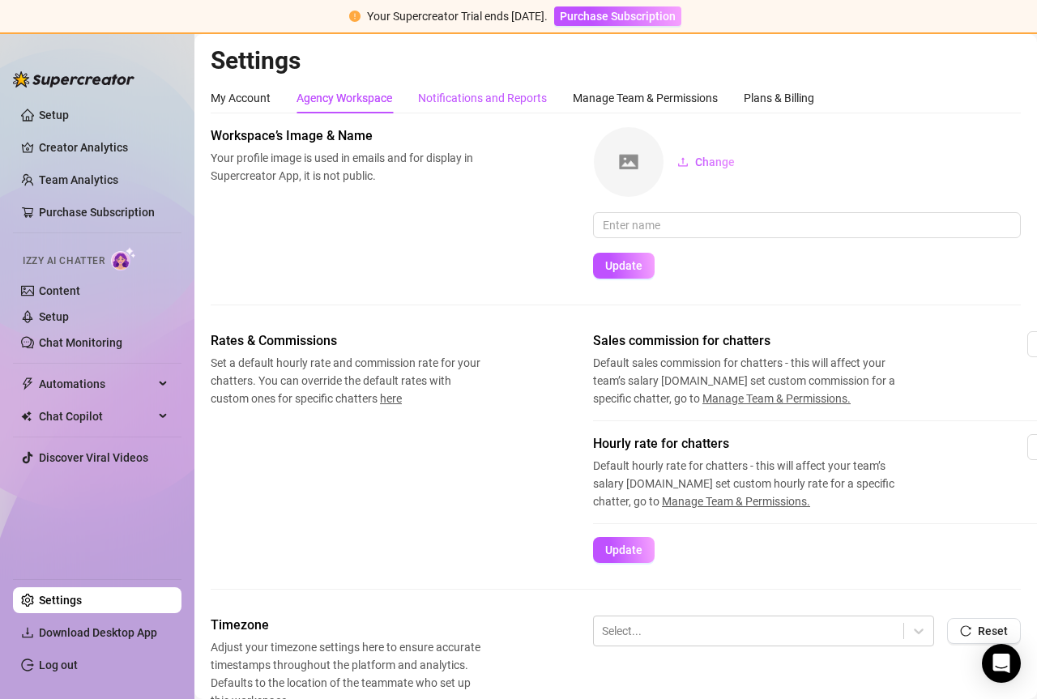
click at [477, 92] on div "Notifications and Reports" at bounding box center [482, 98] width 129 height 18
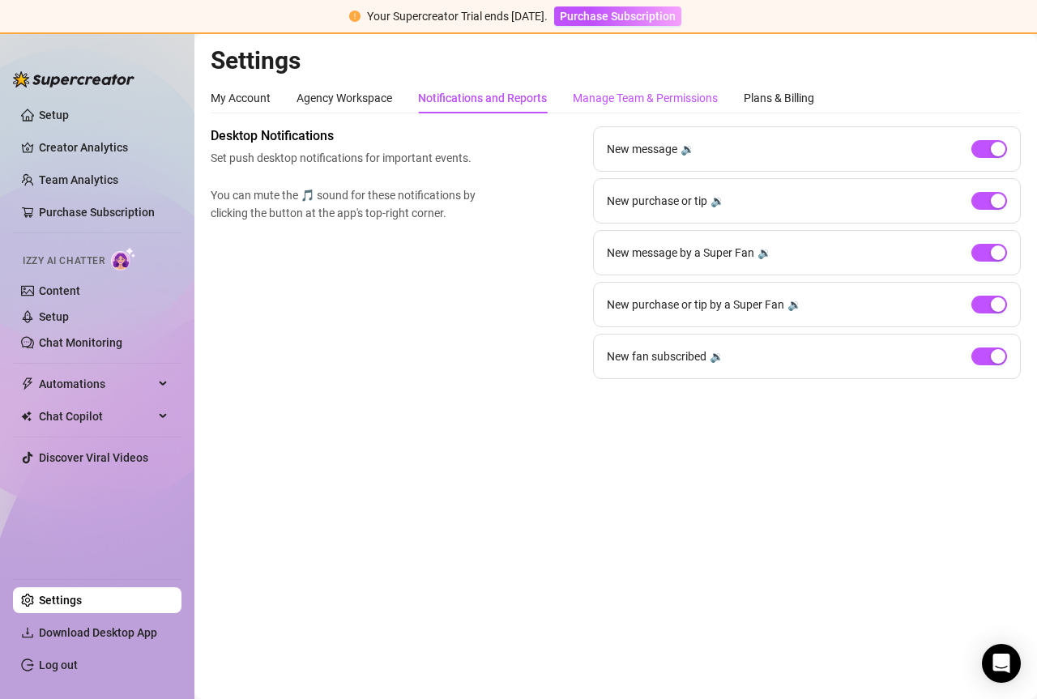
click at [631, 96] on div "Manage Team & Permissions" at bounding box center [645, 98] width 145 height 18
click at [672, 97] on div "Manage Team & Permissions" at bounding box center [645, 98] width 145 height 18
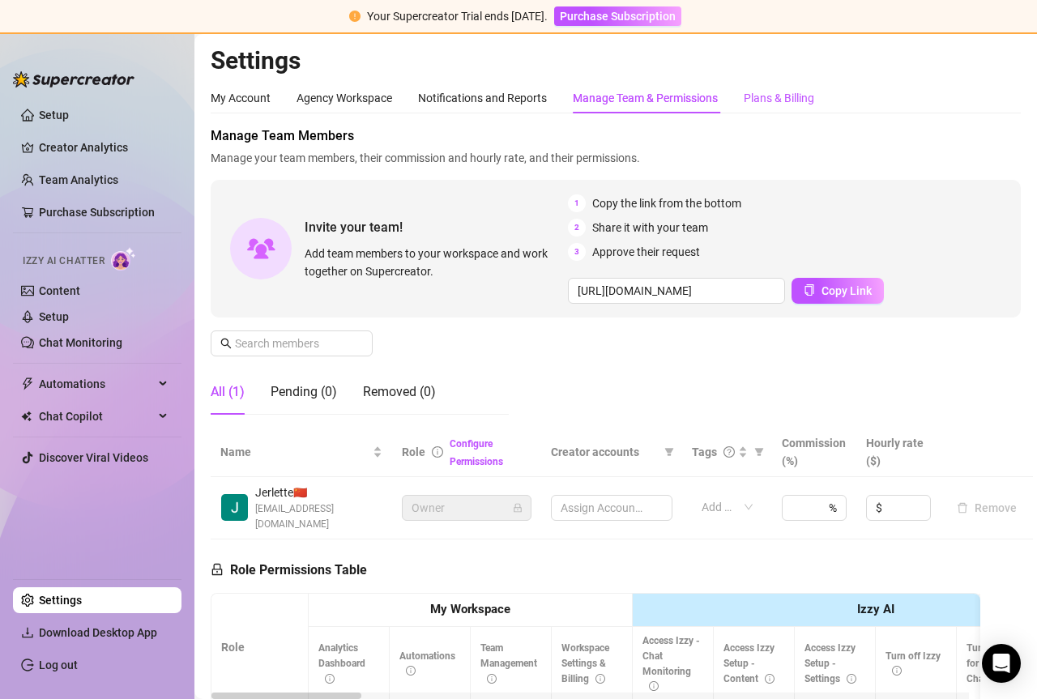
click at [806, 96] on div "Plans & Billing" at bounding box center [779, 98] width 70 height 18
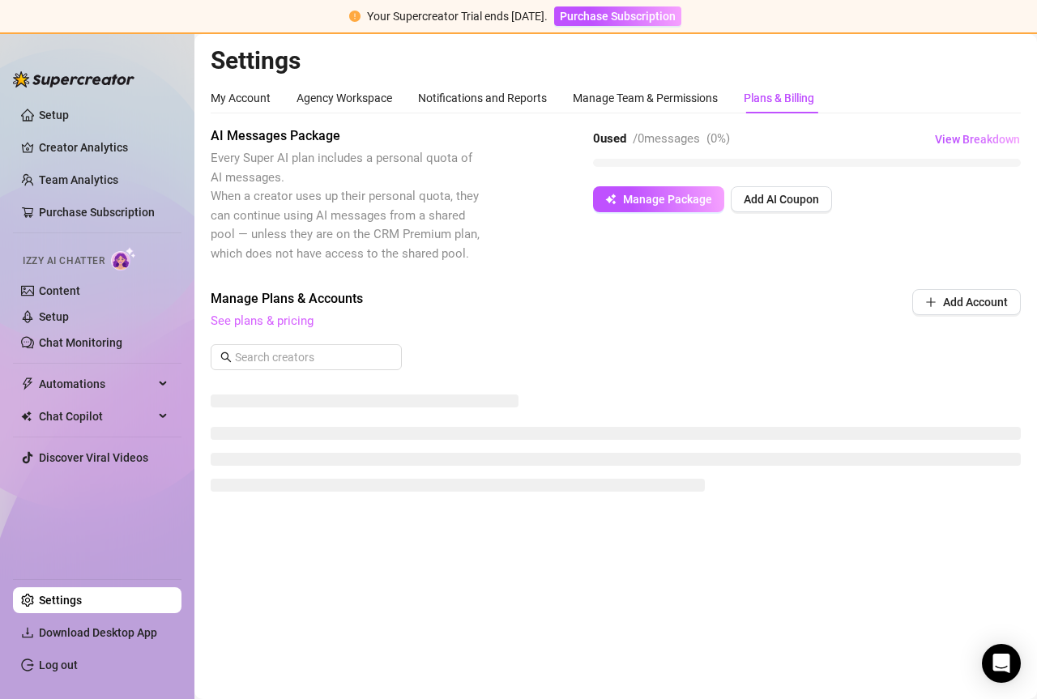
click at [270, 318] on link "See plans & pricing" at bounding box center [262, 321] width 103 height 15
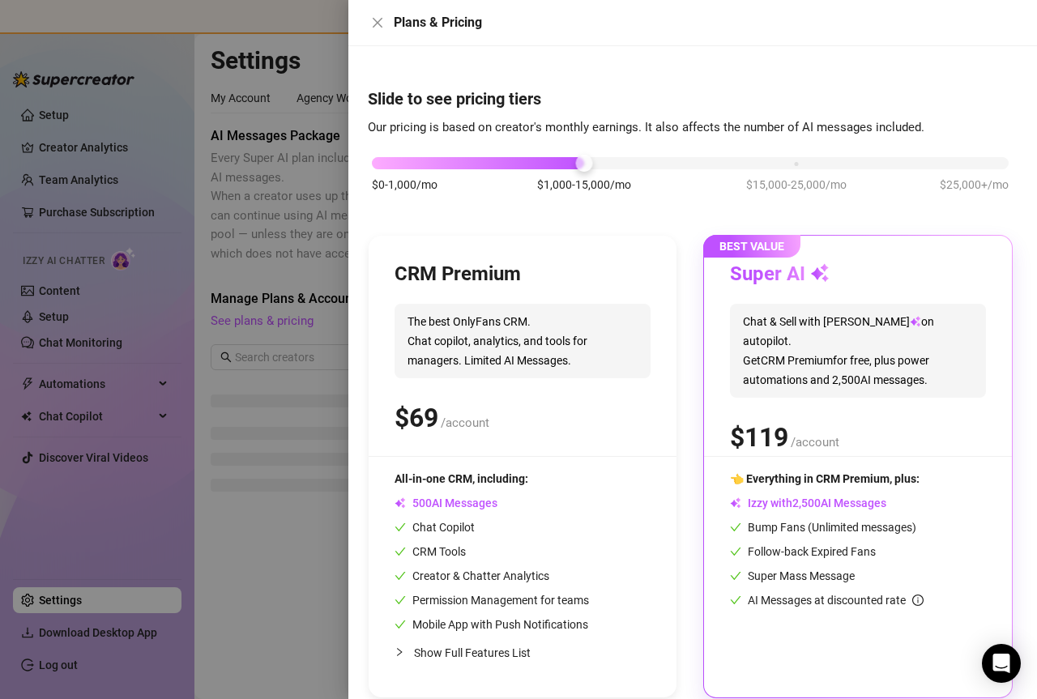
click at [212, 341] on div at bounding box center [518, 349] width 1037 height 699
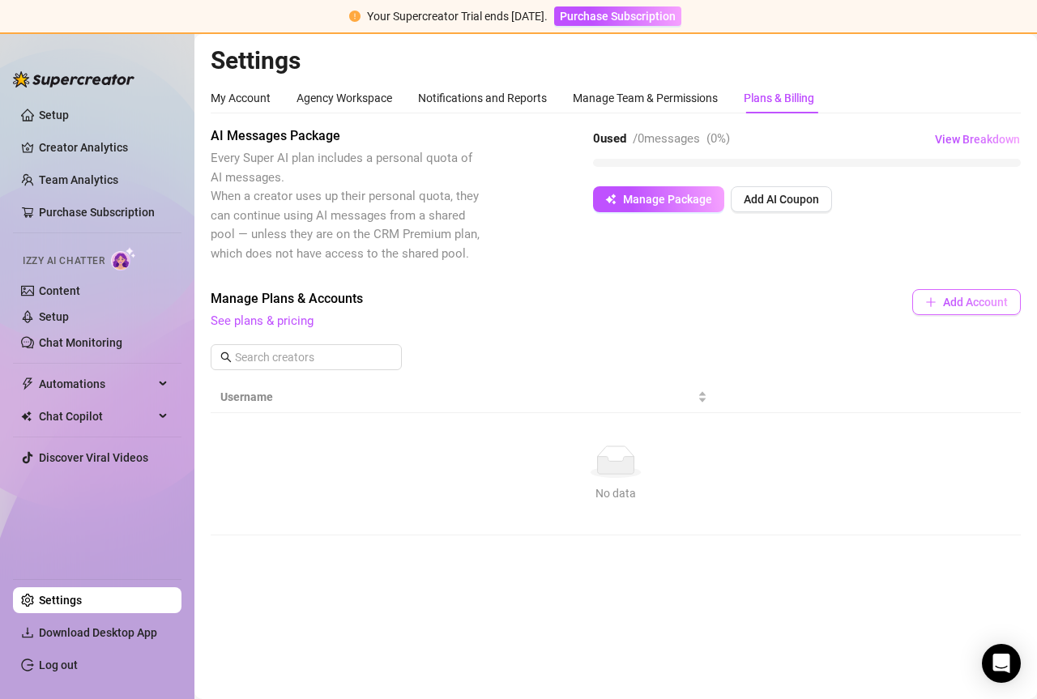
click at [954, 294] on button "Add Account" at bounding box center [966, 302] width 109 height 26
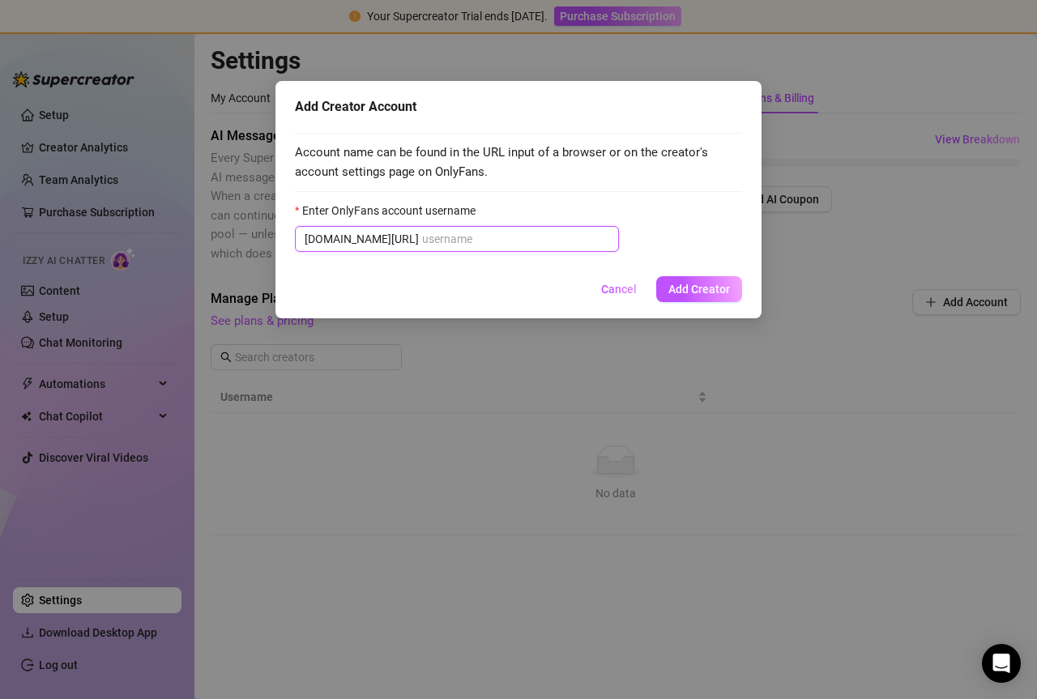
click at [429, 239] on input "Enter OnlyFans account username" at bounding box center [515, 239] width 187 height 18
click at [622, 289] on span "Cancel" at bounding box center [619, 289] width 36 height 13
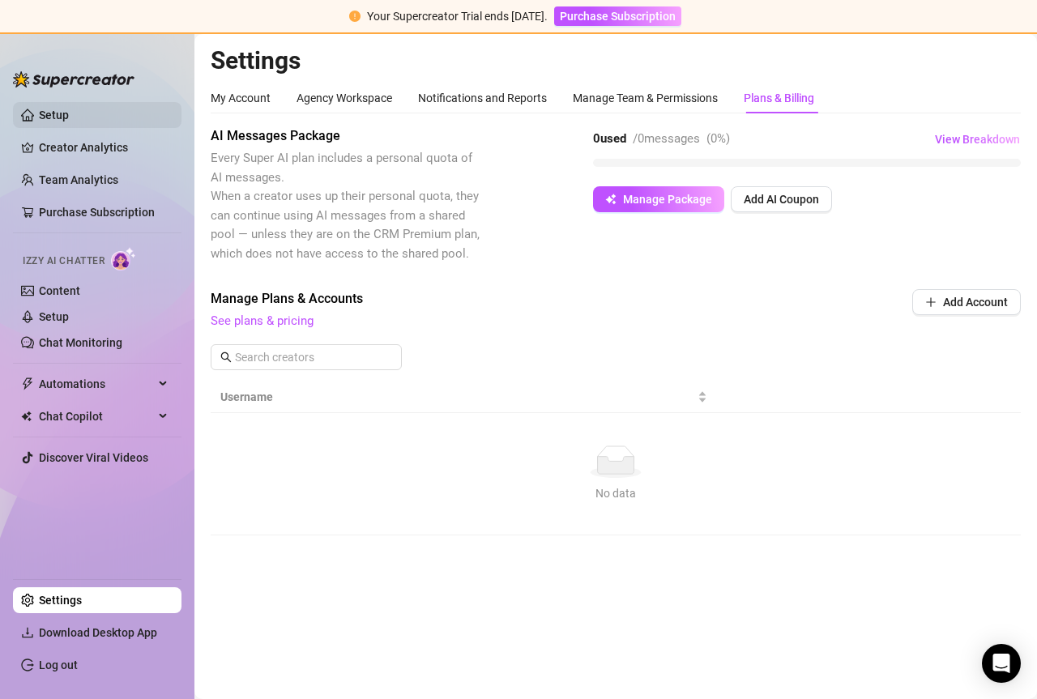
click at [69, 112] on link "Setup" at bounding box center [54, 115] width 30 height 13
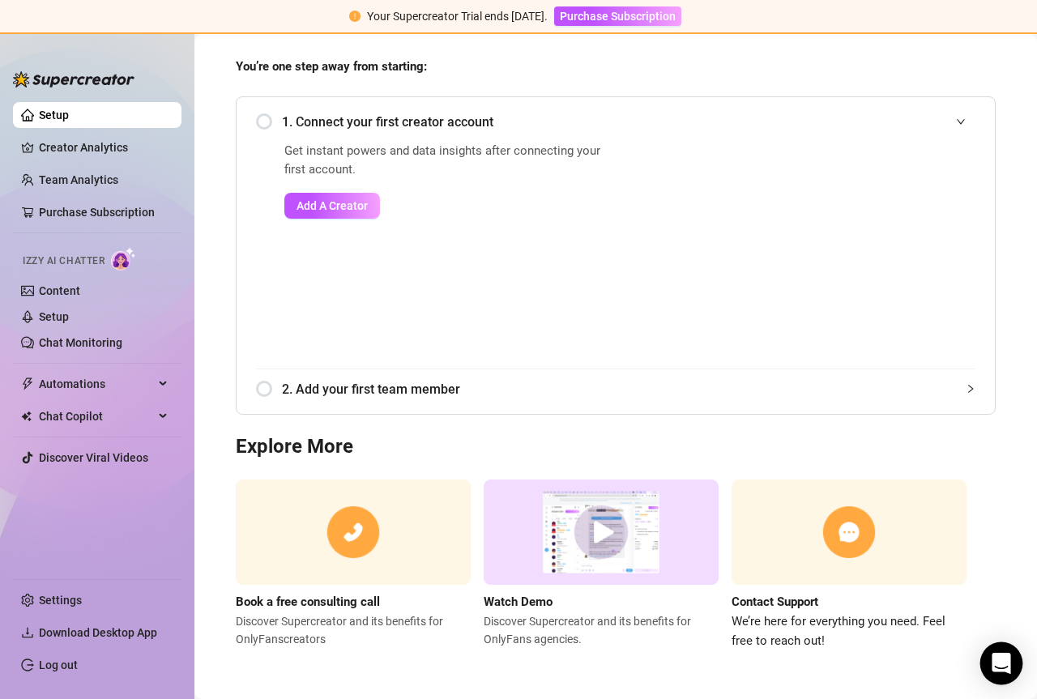
click at [1008, 659] on icon "Open Intercom Messenger" at bounding box center [1001, 663] width 19 height 21
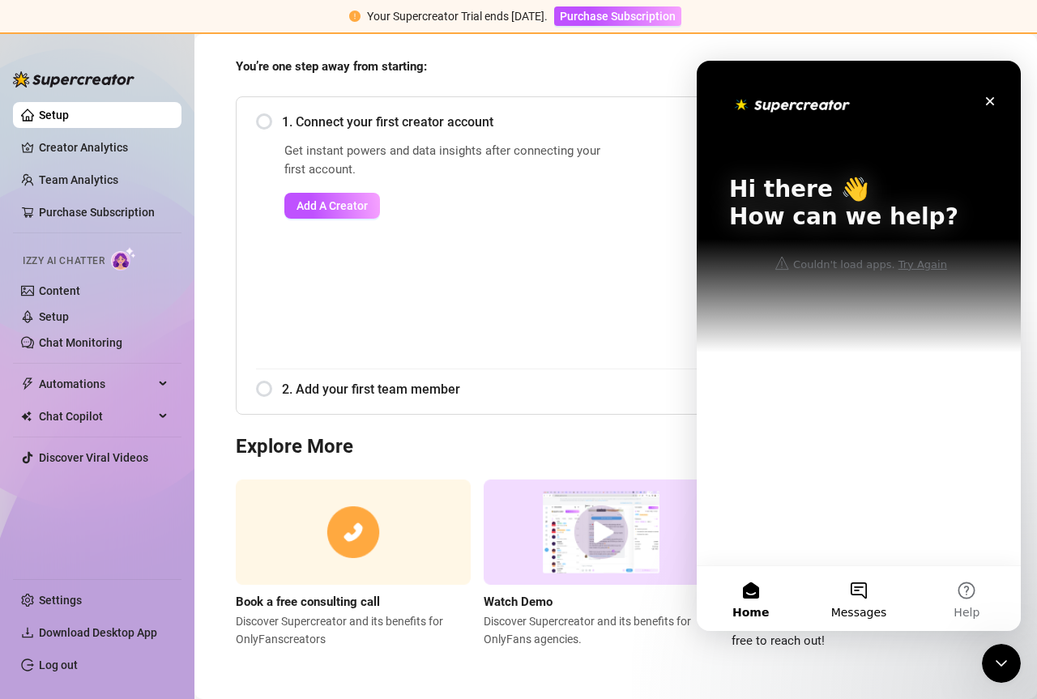
click at [861, 603] on button "Messages" at bounding box center [859, 598] width 108 height 65
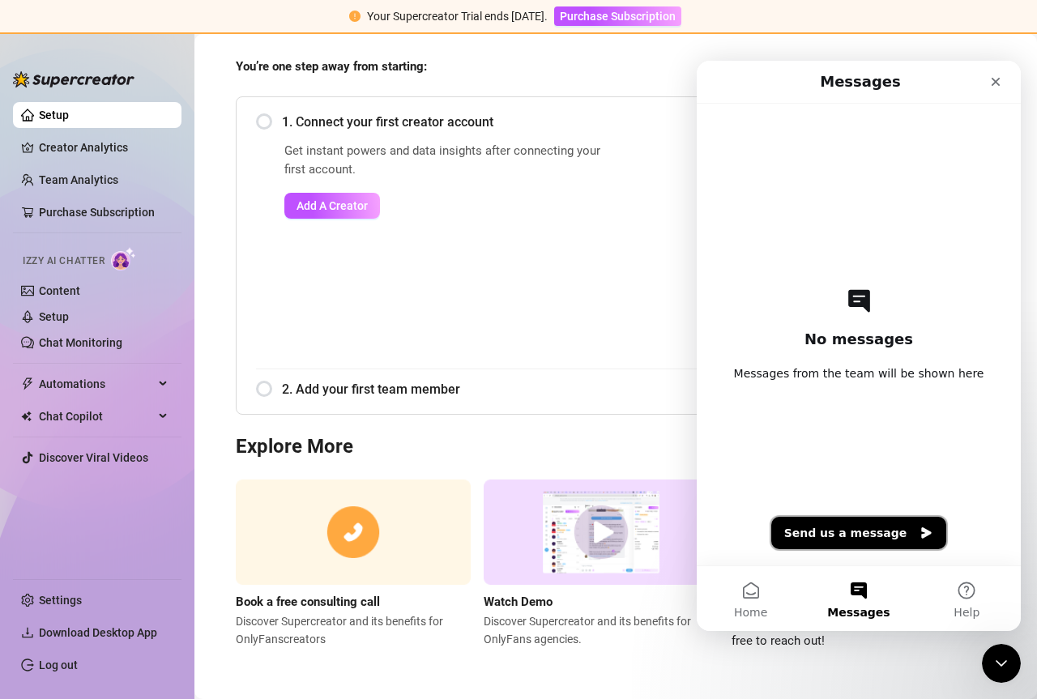
click at [847, 537] on button "Send us a message" at bounding box center [859, 533] width 176 height 32
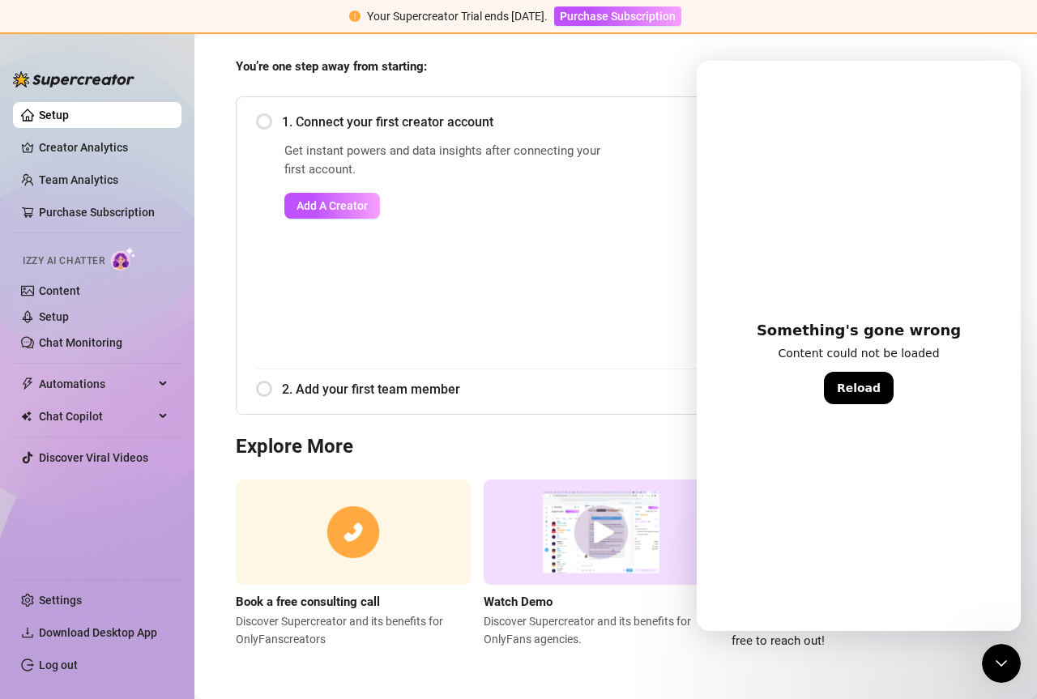
click at [852, 407] on div "Something's gone wrong Content could not be loaded Reload" at bounding box center [859, 372] width 324 height 519
click at [858, 391] on button "Reload" at bounding box center [859, 388] width 70 height 32
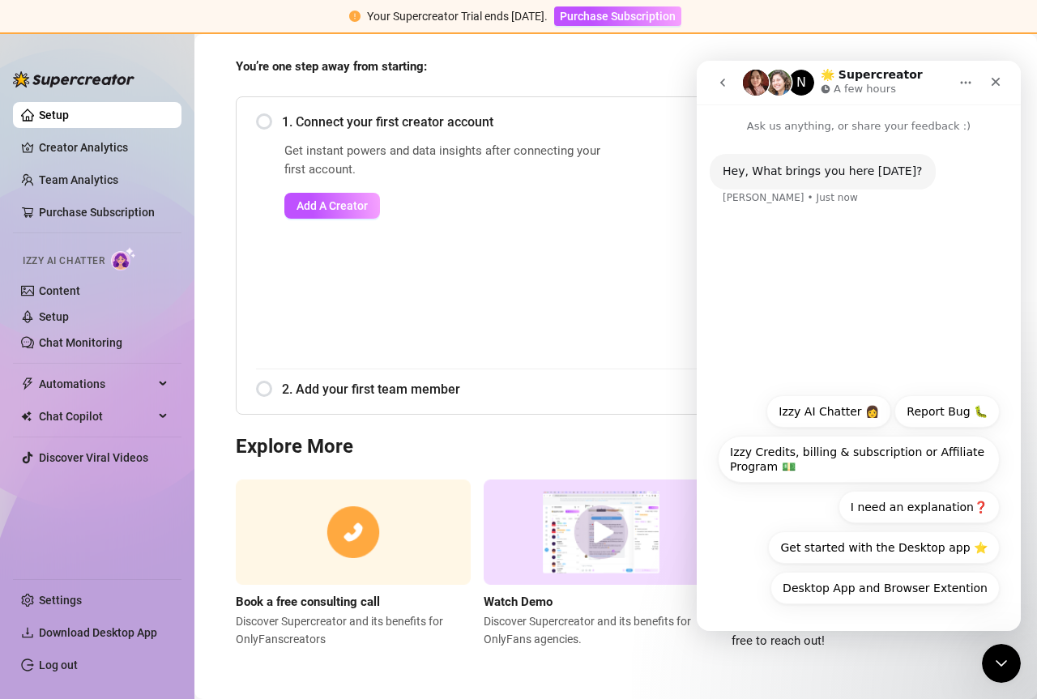
click at [768, 78] on img "Intercom messenger" at bounding box center [779, 83] width 26 height 26
click at [857, 412] on button "Izzy AI Chatter 👩" at bounding box center [828, 411] width 125 height 32
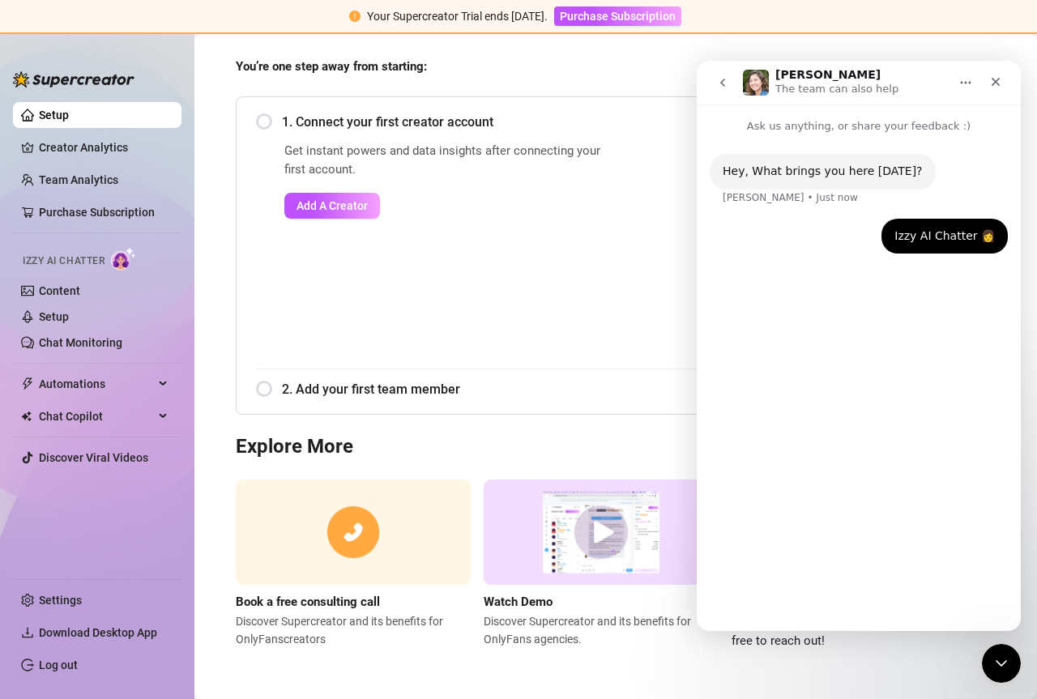
click at [960, 89] on button "Home" at bounding box center [965, 82] width 31 height 31
click at [578, 272] on div "Get instant powers and data insights after connecting your first account. Add A…" at bounding box center [447, 255] width 327 height 227
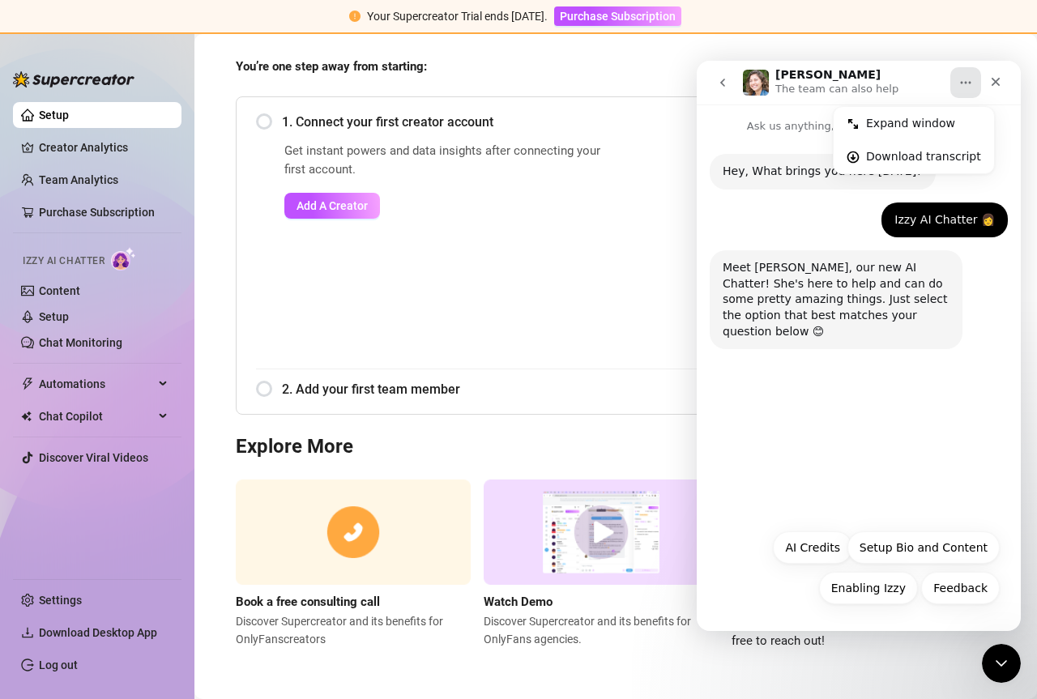
click at [730, 85] on button "go back" at bounding box center [722, 82] width 31 height 31
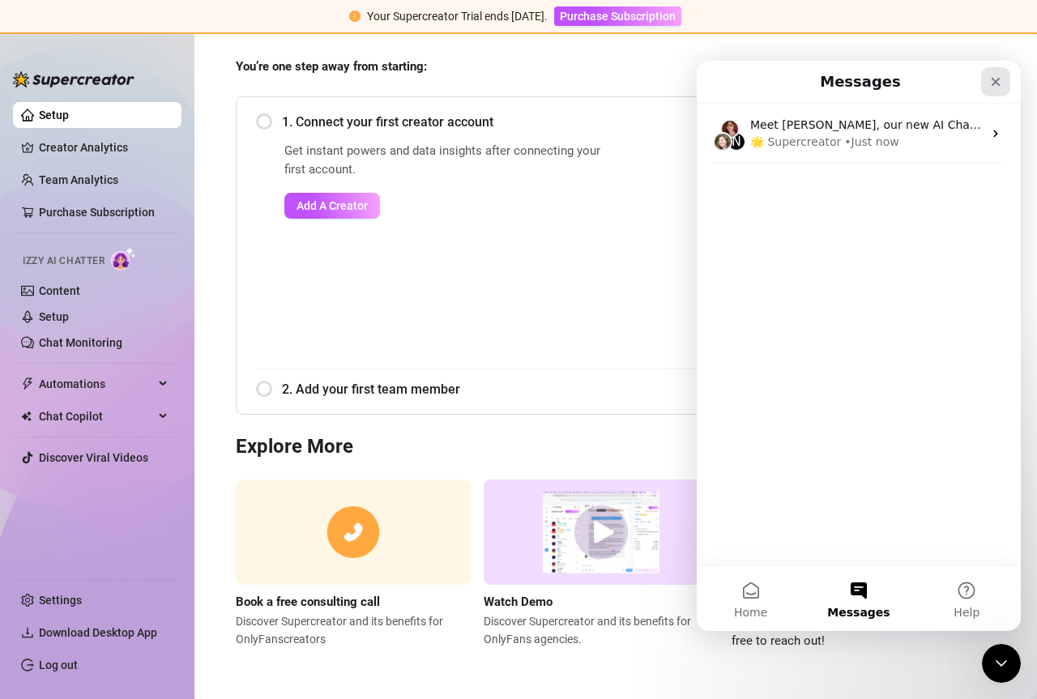
click at [1005, 83] on div "Close" at bounding box center [995, 81] width 29 height 29
